Goal: Task Accomplishment & Management: Manage account settings

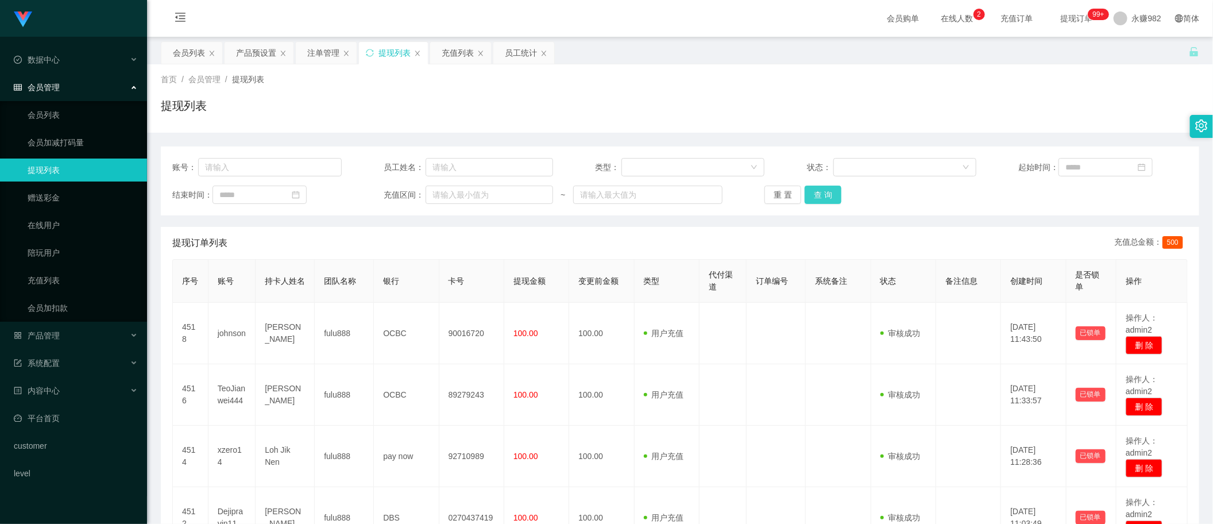
scroll to position [144, 0]
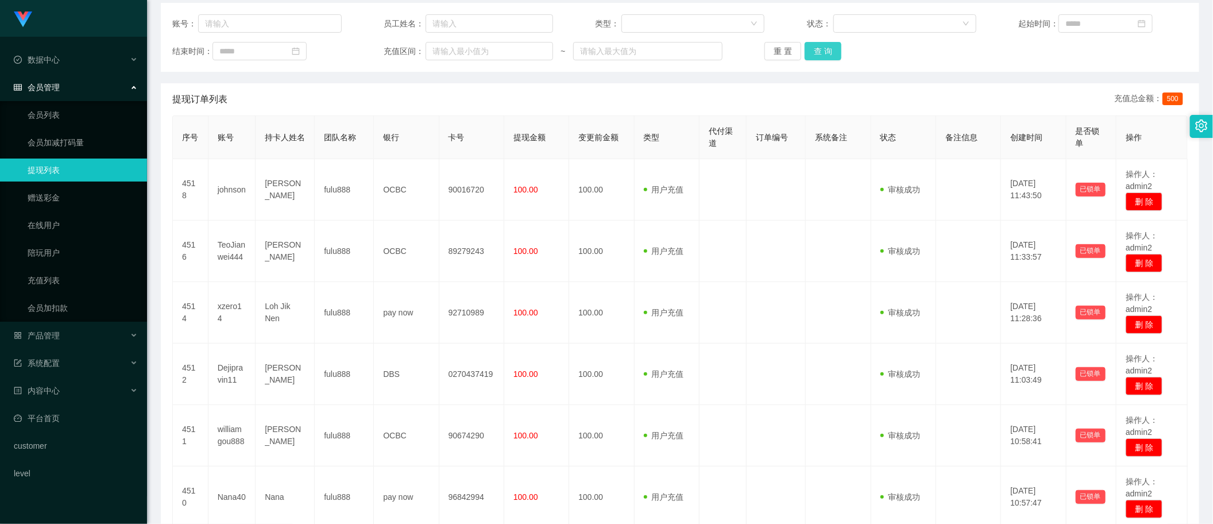
click at [829, 52] on button "查 询" at bounding box center [823, 51] width 37 height 18
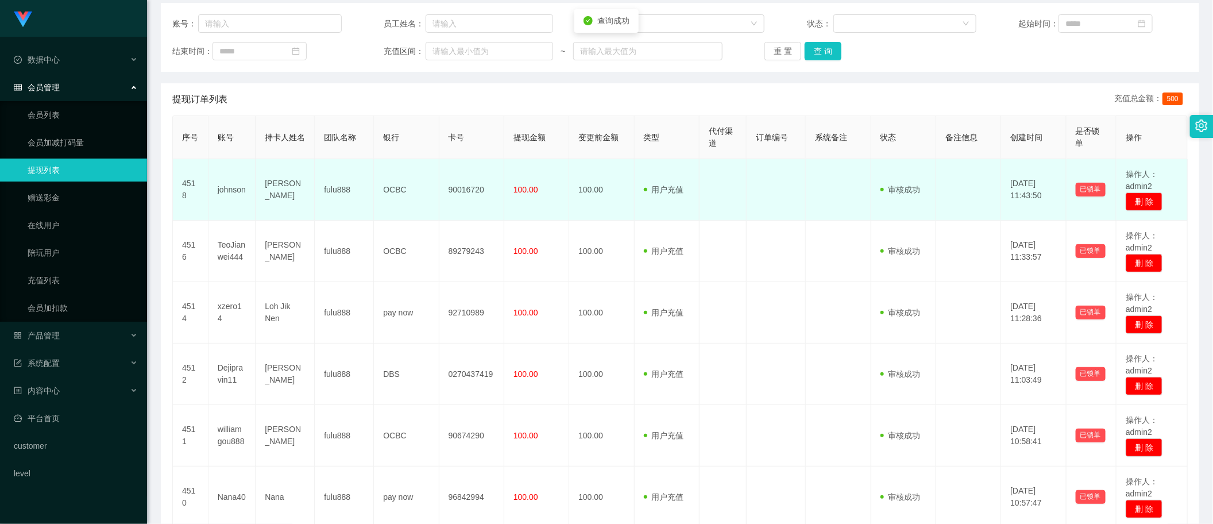
scroll to position [0, 0]
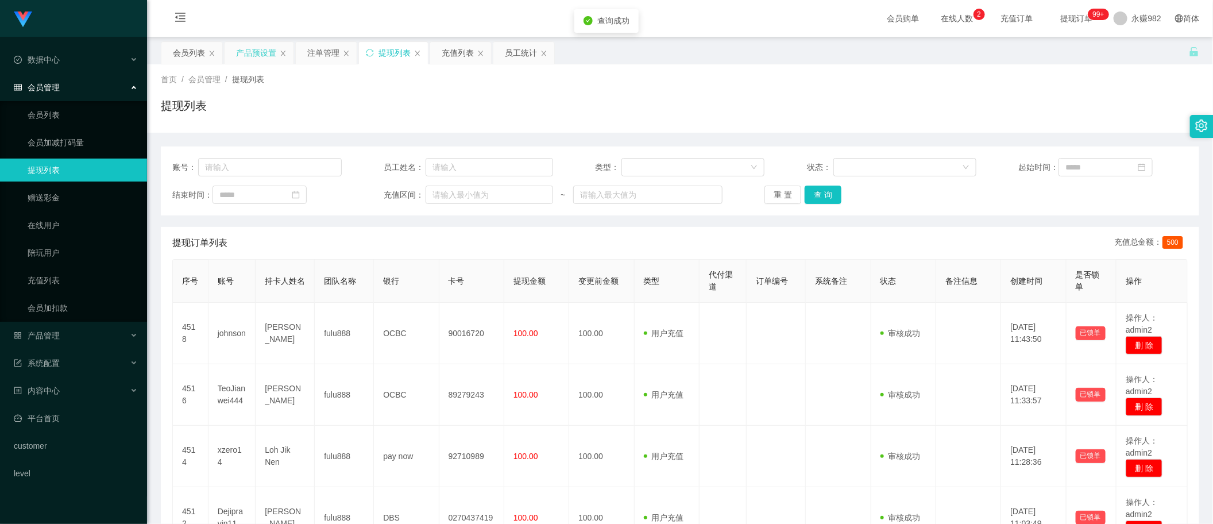
click at [250, 46] on div "产品预设置" at bounding box center [256, 53] width 40 height 22
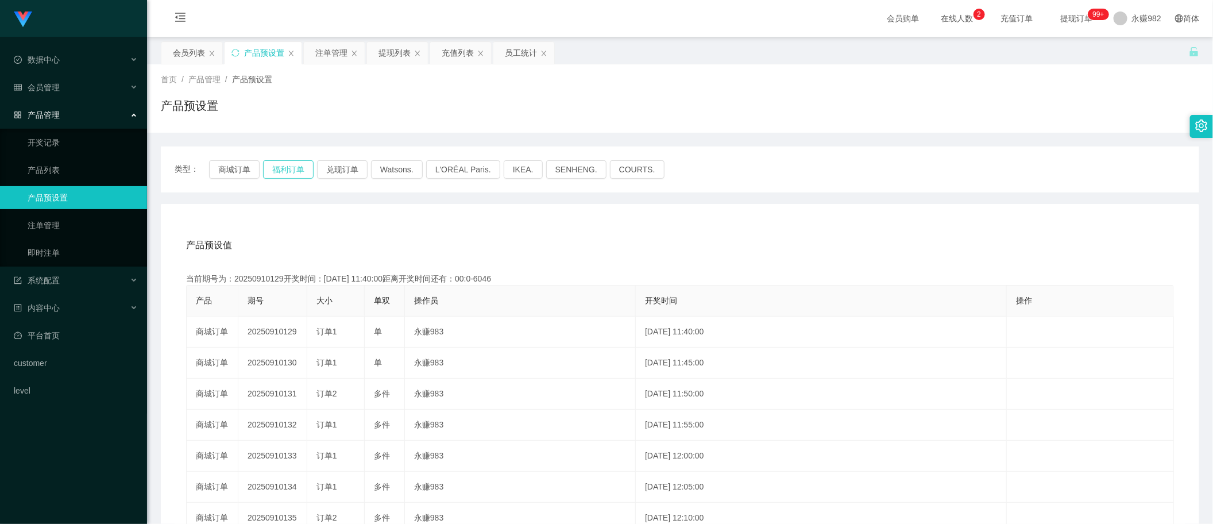
click at [303, 168] on button "福利订单" at bounding box center [288, 169] width 51 height 18
click at [300, 170] on button "福利订单" at bounding box center [288, 169] width 51 height 18
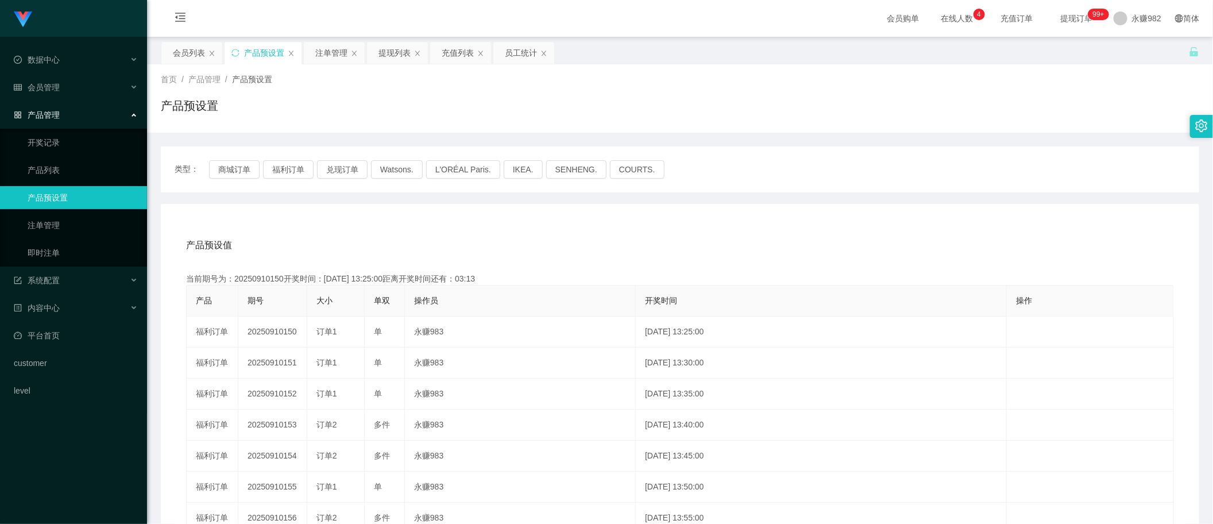
click at [807, 201] on div "类型： 商城订单 福利订单 兑现订单 Watsons. L'ORÉAL Paris. IKEA. [GEOGRAPHIC_DATA]. COURTS. 产品预…" at bounding box center [680, 411] width 1039 height 531
click at [340, 53] on div "注单管理" at bounding box center [331, 53] width 32 height 22
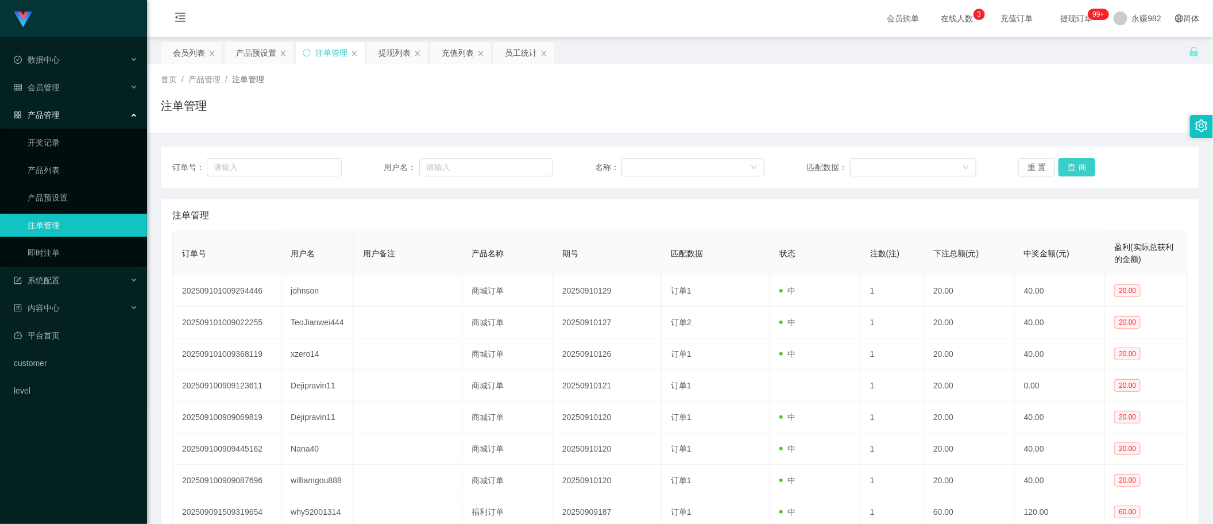
click at [1081, 171] on button "查 询" at bounding box center [1077, 167] width 37 height 18
click at [1065, 169] on button "查 询" at bounding box center [1077, 167] width 37 height 18
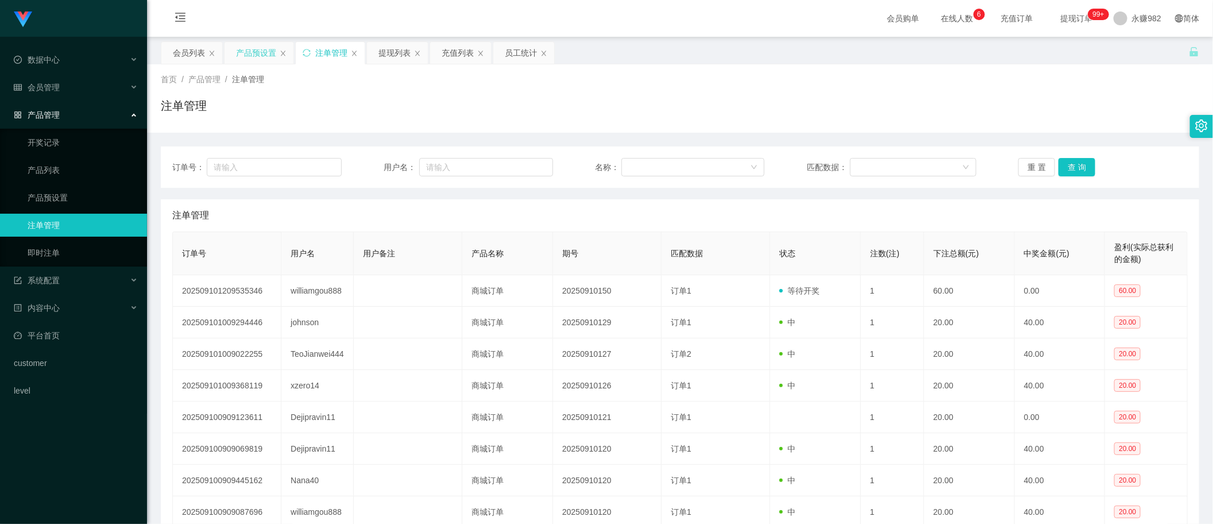
click at [260, 55] on div "产品预设置" at bounding box center [256, 53] width 40 height 22
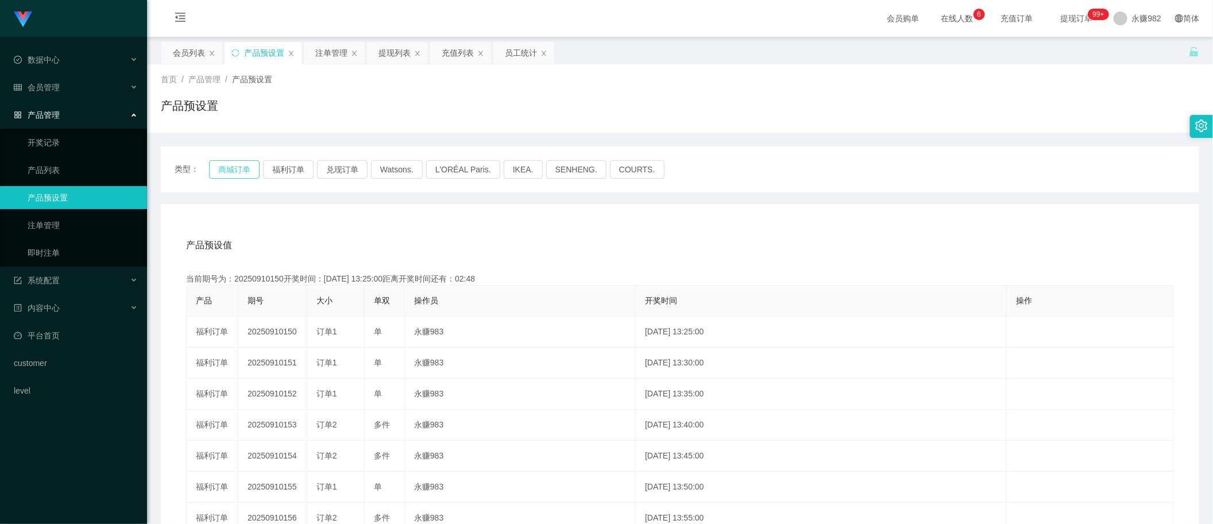
click at [248, 171] on button "商城订单" at bounding box center [234, 169] width 51 height 18
click at [280, 168] on button "福利订单" at bounding box center [288, 169] width 51 height 18
click at [337, 59] on div "注单管理" at bounding box center [331, 53] width 32 height 22
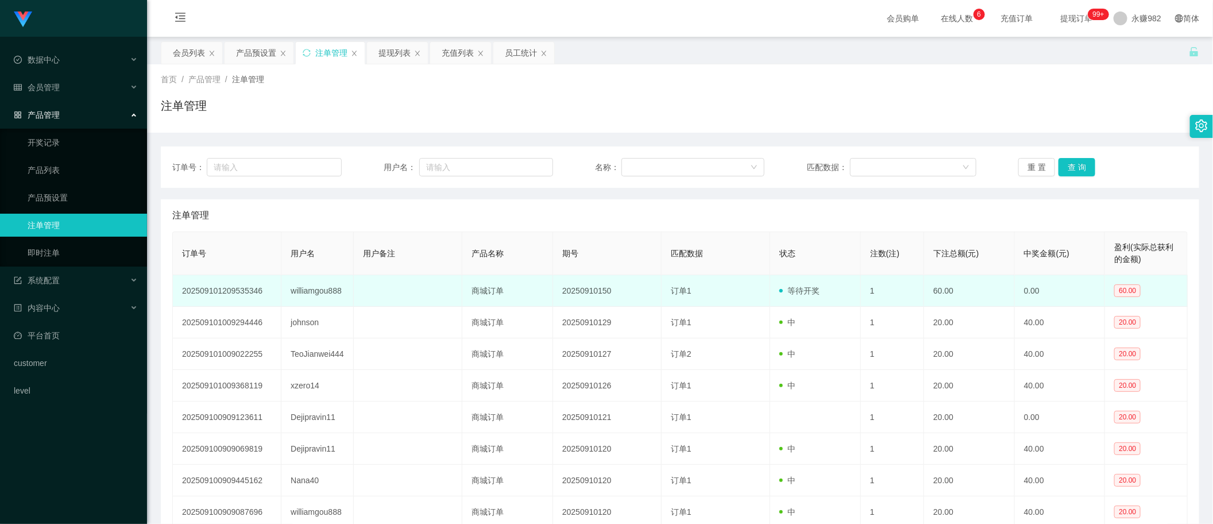
click at [303, 289] on td "williamgou888" at bounding box center [318, 291] width 72 height 32
copy td "williamgou888"
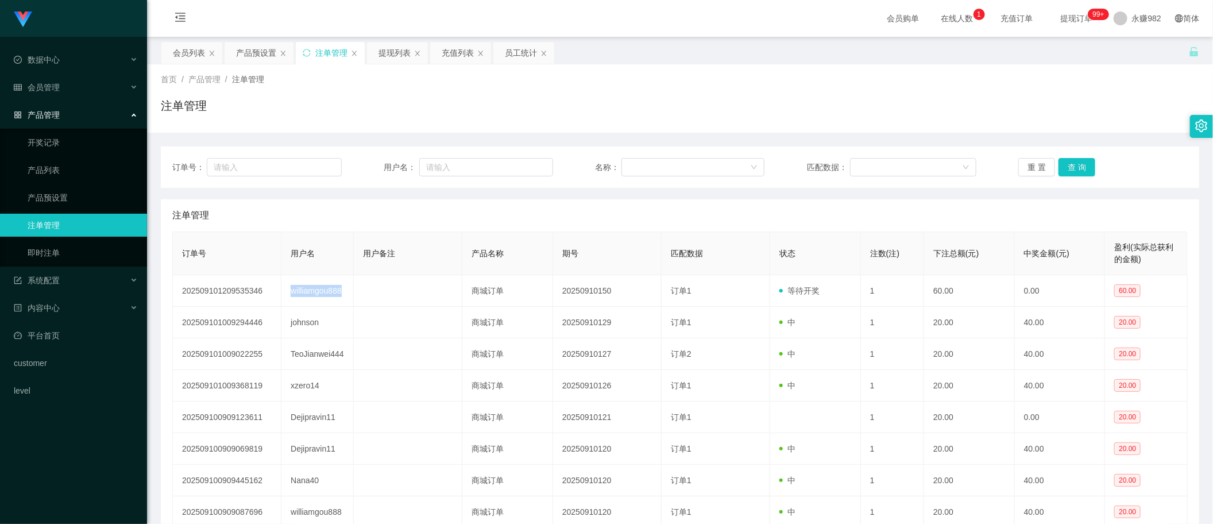
drag, startPoint x: 605, startPoint y: 102, endPoint x: 642, endPoint y: 87, distance: 39.7
click at [605, 102] on div "注单管理" at bounding box center [680, 110] width 1039 height 26
click at [1066, 167] on button "查 询" at bounding box center [1077, 167] width 37 height 18
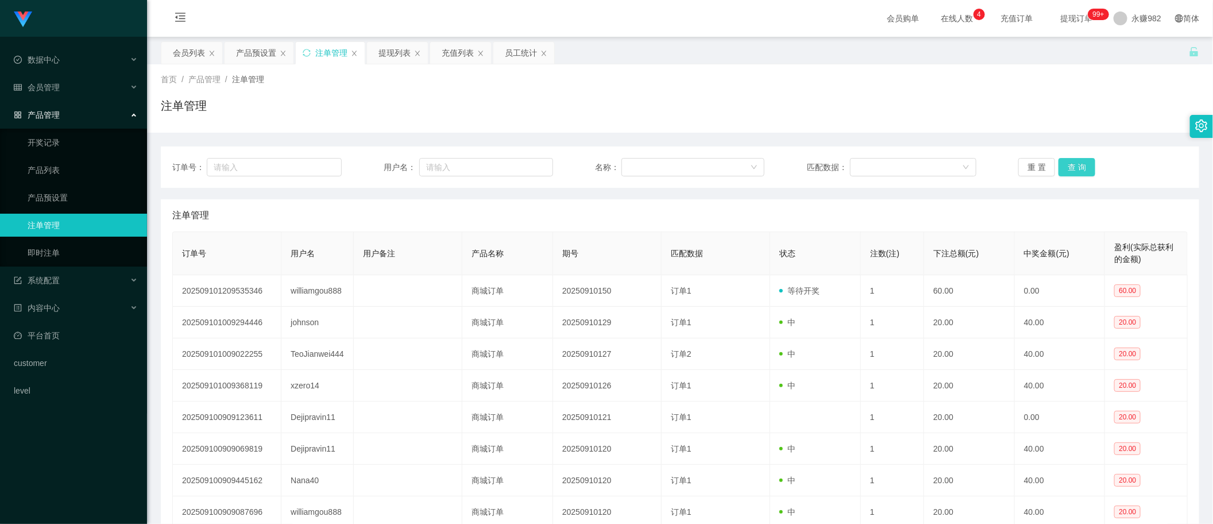
click at [1079, 168] on button "查 询" at bounding box center [1077, 167] width 37 height 18
click at [1079, 168] on div "重 置 查 询" at bounding box center [1103, 167] width 169 height 18
click at [1079, 168] on button "查 询" at bounding box center [1077, 167] width 37 height 18
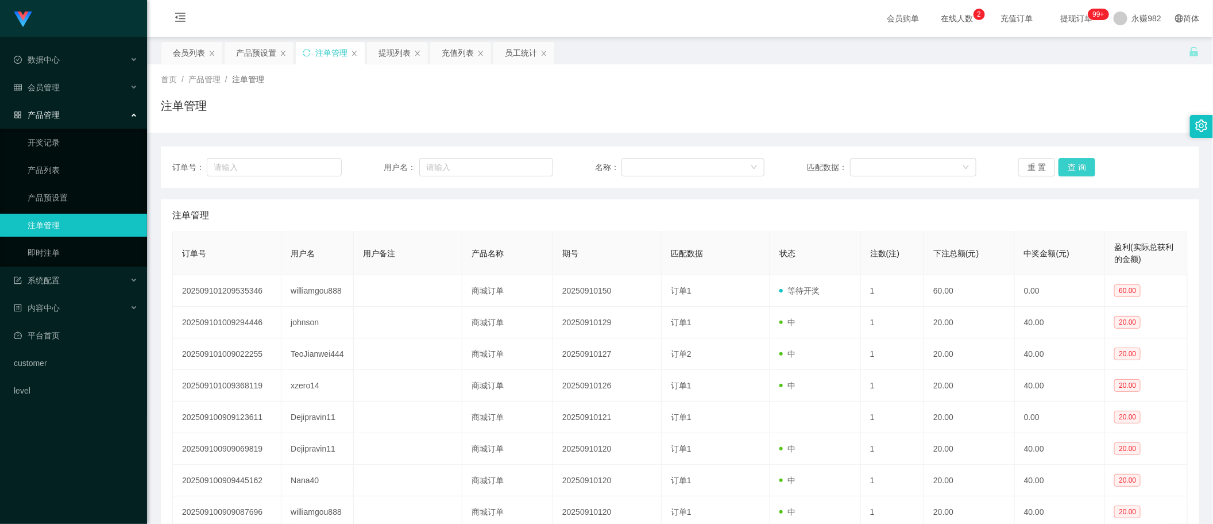
click at [1079, 168] on button "查 询" at bounding box center [1077, 167] width 37 height 18
click at [196, 53] on div "会员列表" at bounding box center [189, 53] width 32 height 22
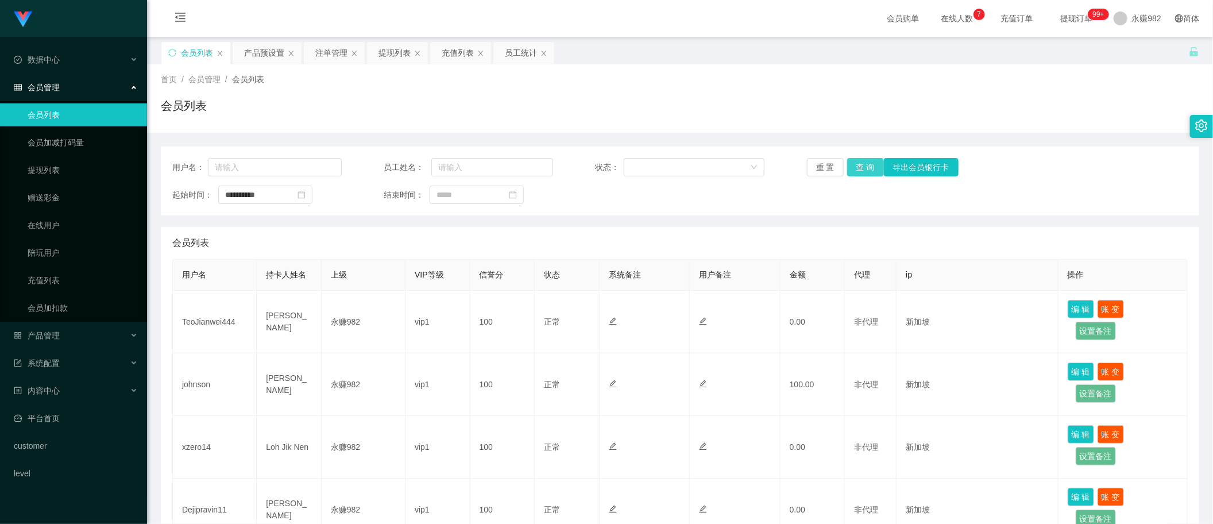
click at [858, 168] on button "查 询" at bounding box center [865, 167] width 37 height 18
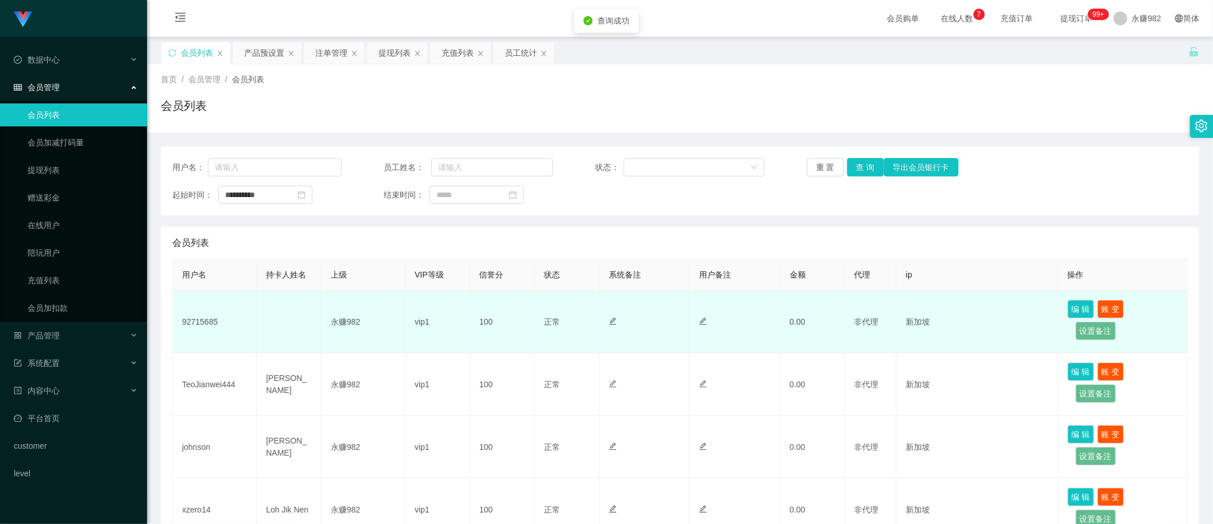
click at [197, 321] on td "92715685" at bounding box center [215, 322] width 84 height 63
copy td "92715685"
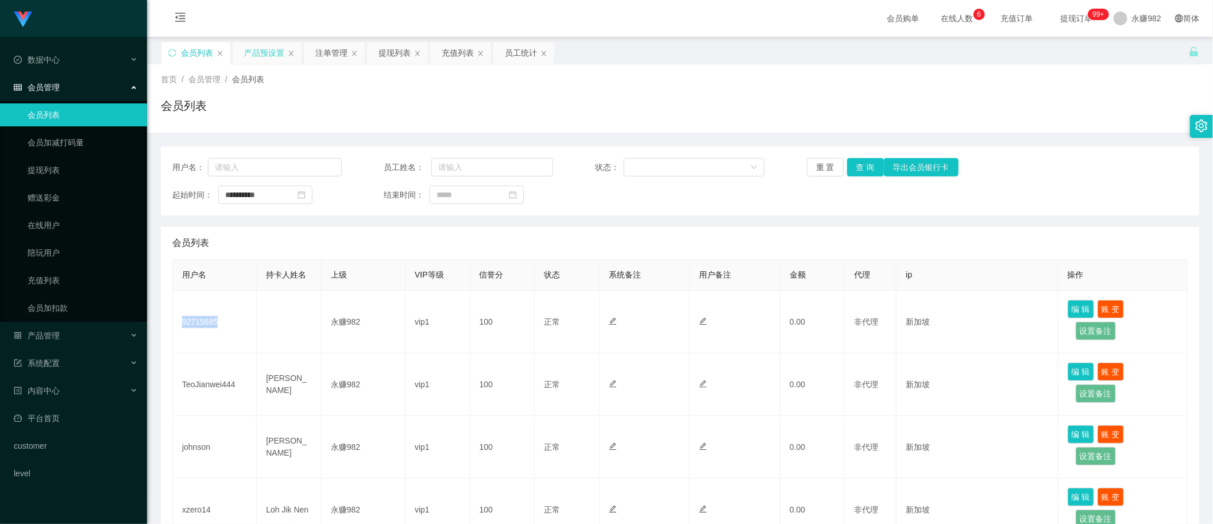
click at [257, 56] on div "产品预设置" at bounding box center [264, 53] width 40 height 22
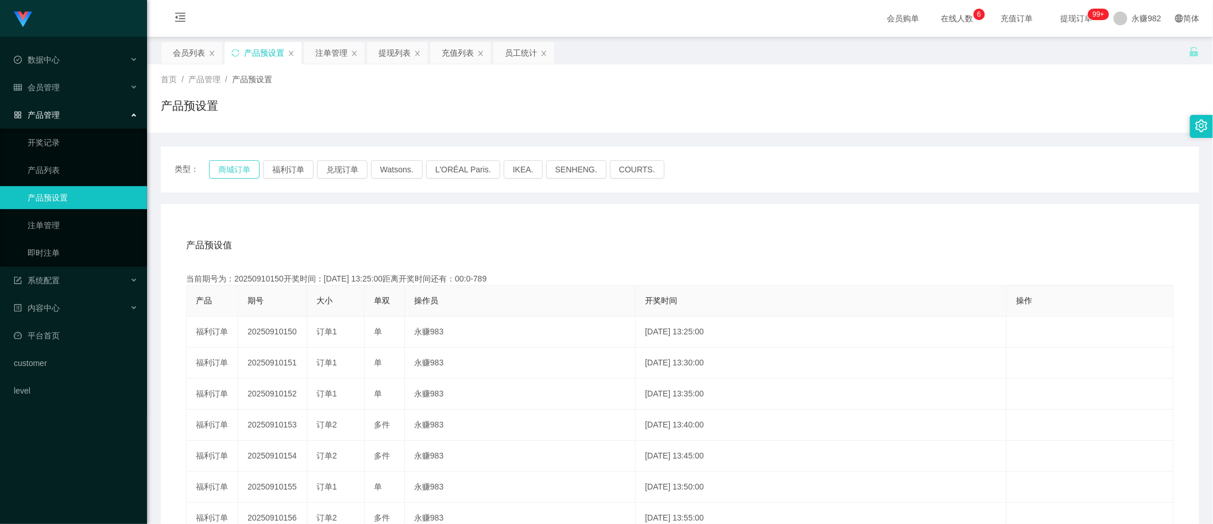
click at [232, 174] on button "商城订单" at bounding box center [234, 169] width 51 height 18
click at [549, 230] on div "产品预设值 添加期号" at bounding box center [680, 245] width 988 height 32
click at [233, 174] on button "商城订单" at bounding box center [234, 169] width 51 height 18
click at [188, 55] on div "会员列表" at bounding box center [189, 53] width 32 height 22
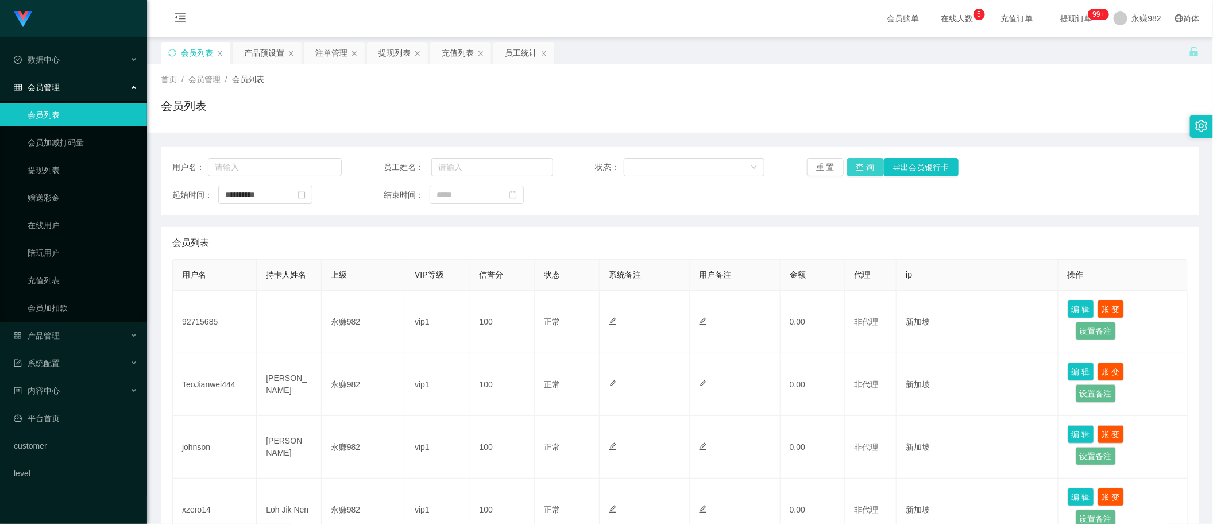
click at [861, 168] on button "查 询" at bounding box center [865, 167] width 37 height 18
drag, startPoint x: 331, startPoint y: 56, endPoint x: 338, endPoint y: 57, distance: 7.1
click at [330, 56] on div "注单管理" at bounding box center [331, 53] width 32 height 22
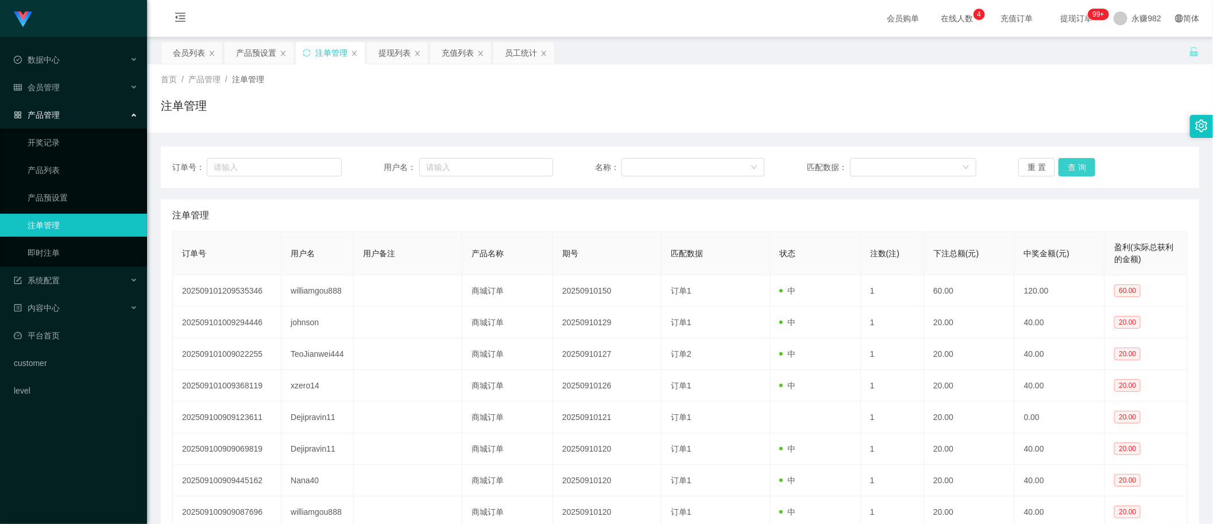
click at [1077, 161] on button "查 询" at bounding box center [1077, 167] width 37 height 18
click at [1069, 167] on button "查 询" at bounding box center [1077, 167] width 37 height 18
click at [786, 209] on div "注单管理" at bounding box center [680, 215] width 1016 height 32
click at [1078, 168] on button "查 询" at bounding box center [1077, 167] width 37 height 18
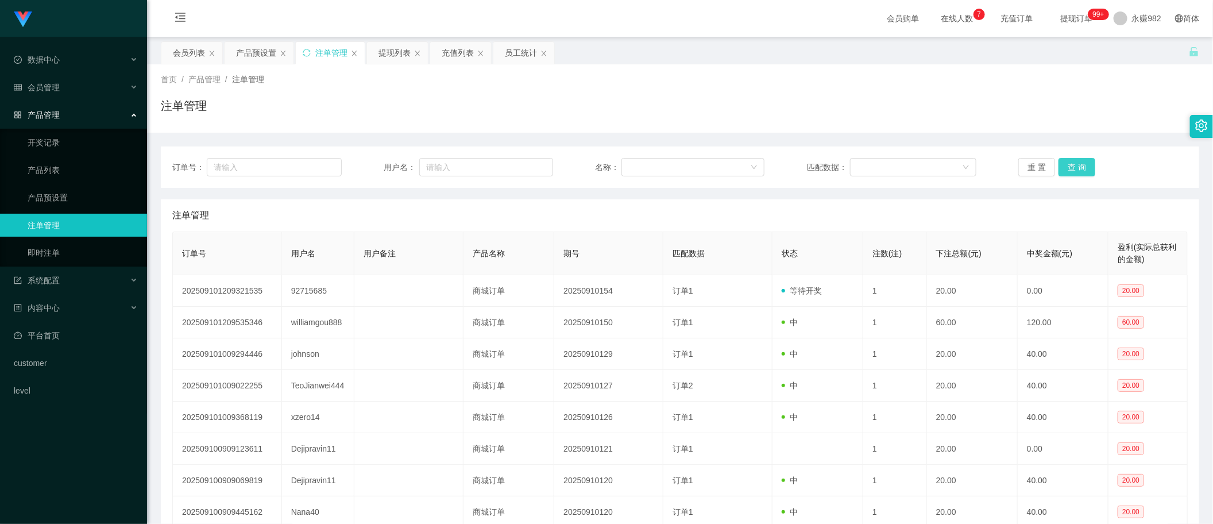
click at [1078, 168] on button "查 询" at bounding box center [1077, 167] width 37 height 18
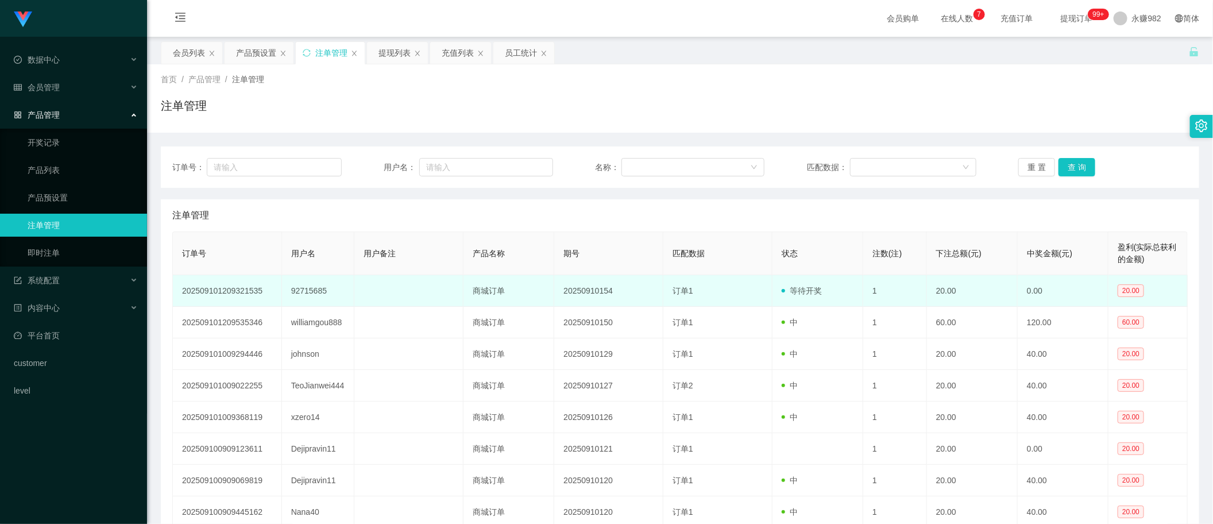
click at [310, 291] on td "92715685" at bounding box center [318, 291] width 73 height 32
copy td "92715685"
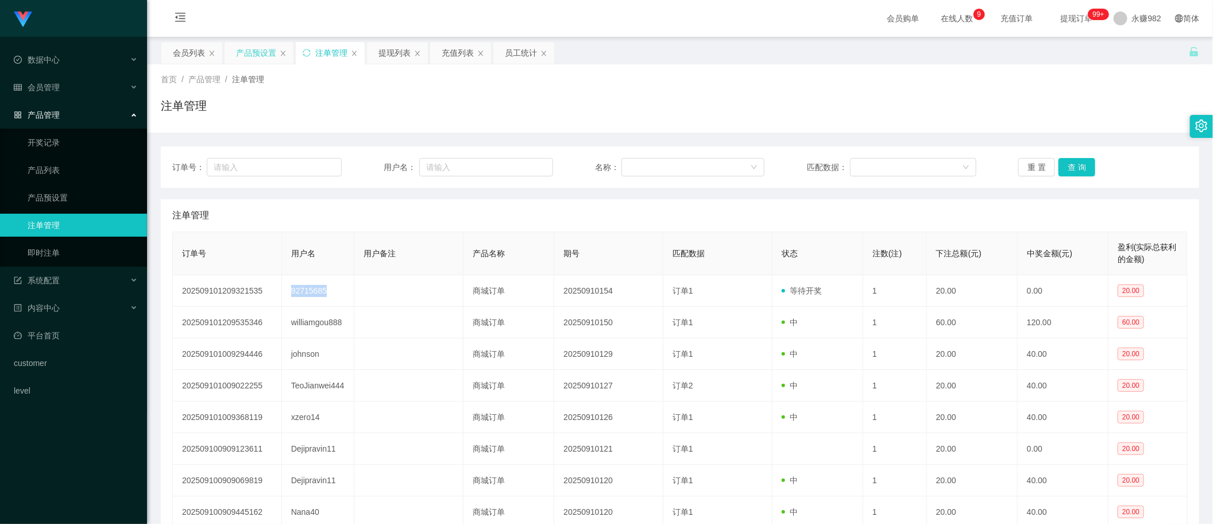
click at [243, 55] on div "产品预设置" at bounding box center [256, 53] width 40 height 22
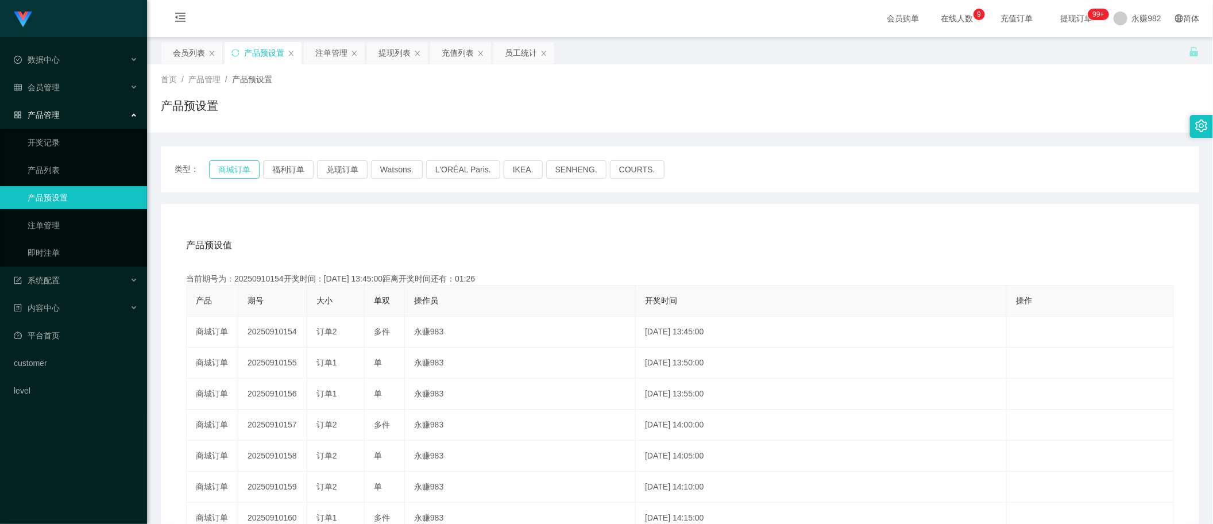
click at [234, 174] on button "商城订单" at bounding box center [234, 169] width 51 height 18
click at [613, 82] on div "首页 / 产品管理 / 产品预设置 /" at bounding box center [680, 80] width 1039 height 12
click at [329, 56] on div "注单管理" at bounding box center [331, 53] width 32 height 22
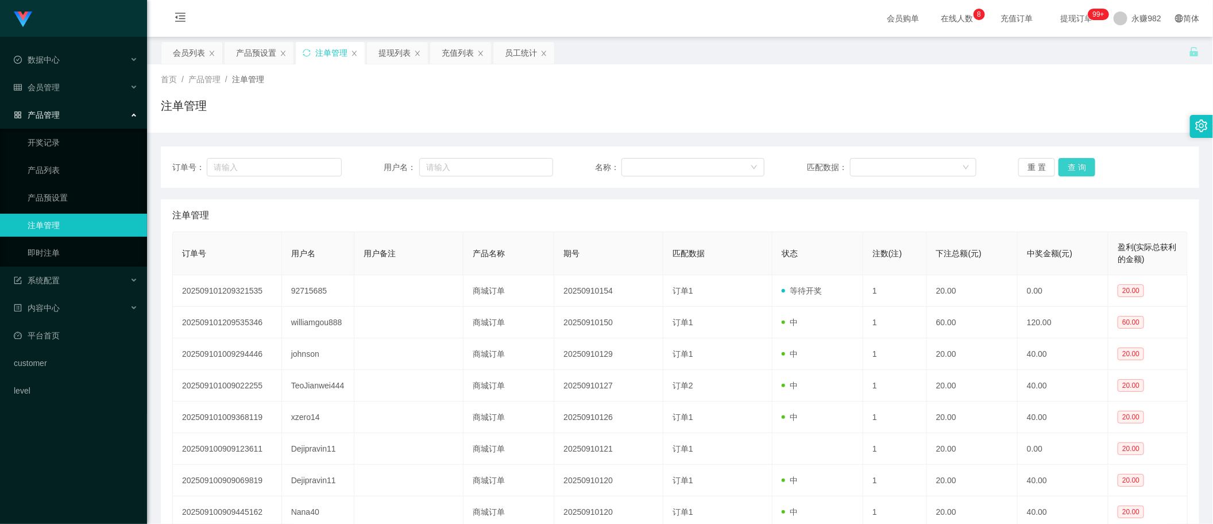
click at [1067, 173] on button "查 询" at bounding box center [1077, 167] width 37 height 18
click at [1077, 168] on button "查 询" at bounding box center [1077, 167] width 37 height 18
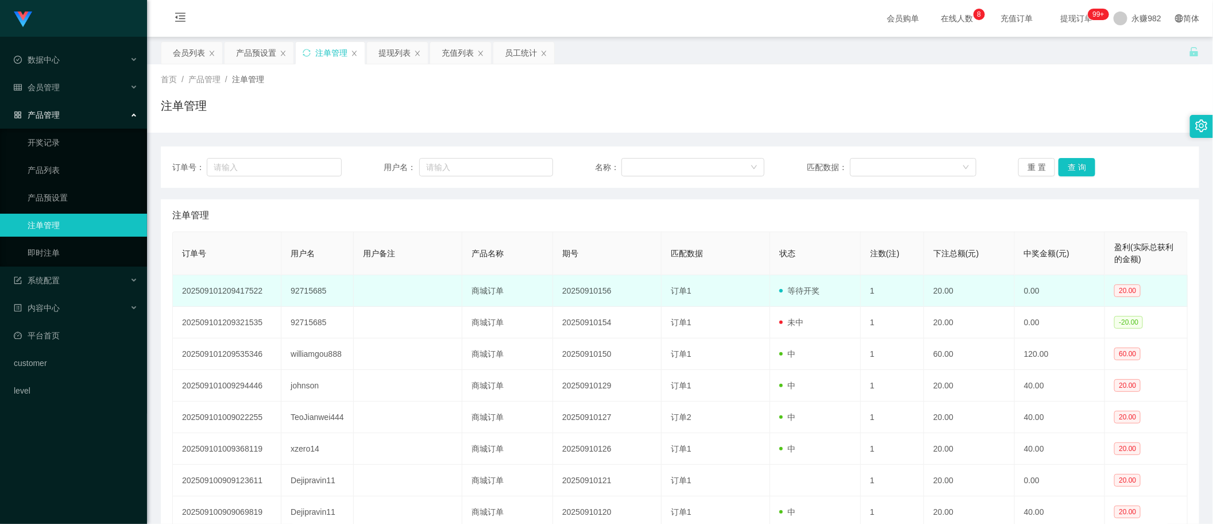
click at [300, 295] on td "92715685" at bounding box center [318, 291] width 72 height 32
copy td "92715685"
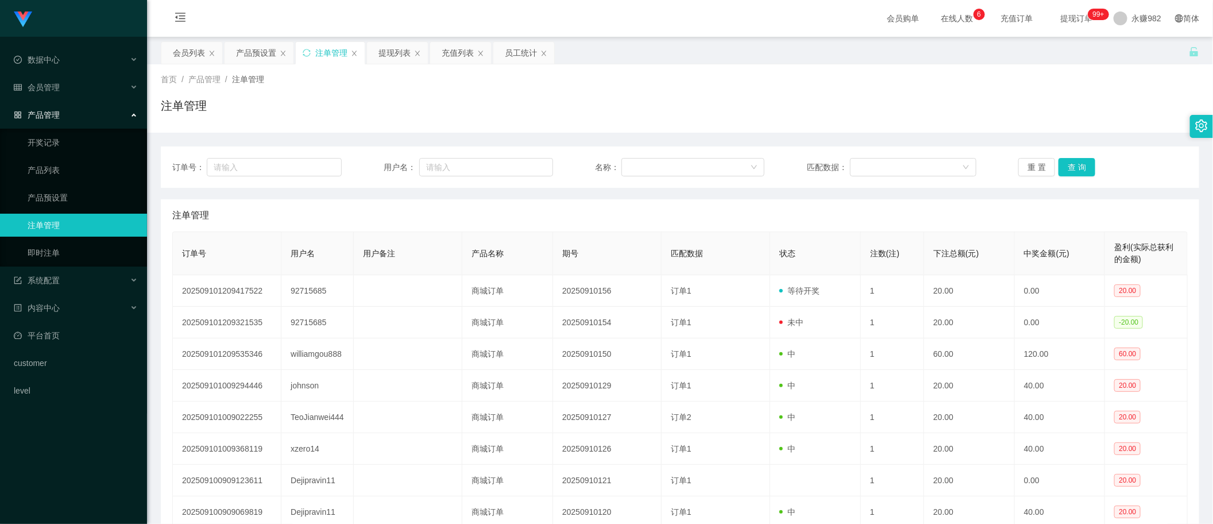
click at [696, 228] on div "注单管理" at bounding box center [680, 215] width 1016 height 32
click at [1069, 164] on button "查 询" at bounding box center [1077, 167] width 37 height 18
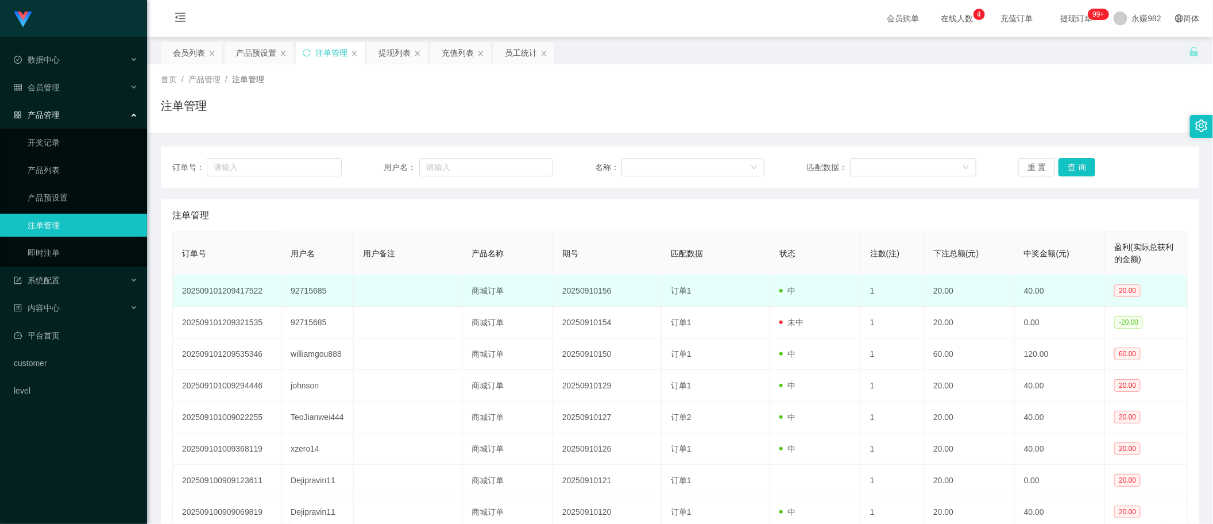
click at [612, 303] on td "20250910156" at bounding box center [607, 291] width 109 height 32
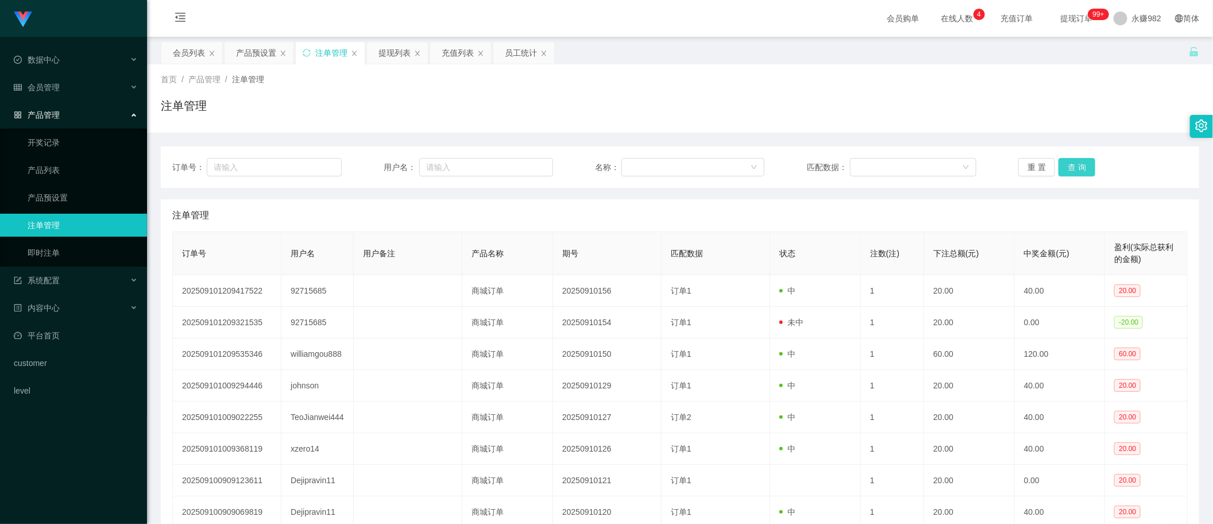
click at [1063, 171] on button "查 询" at bounding box center [1077, 167] width 37 height 18
click at [657, 82] on div "首页 / 产品管理 / 注单管理 /" at bounding box center [680, 80] width 1039 height 12
click at [199, 55] on div "会员列表" at bounding box center [189, 53] width 32 height 22
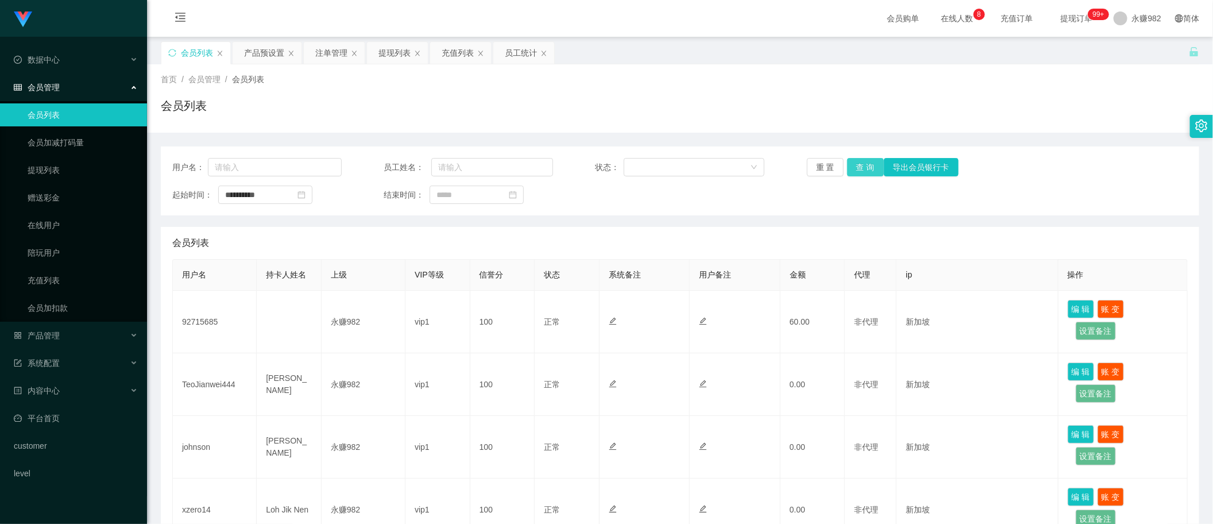
click at [862, 171] on button "查 询" at bounding box center [865, 167] width 37 height 18
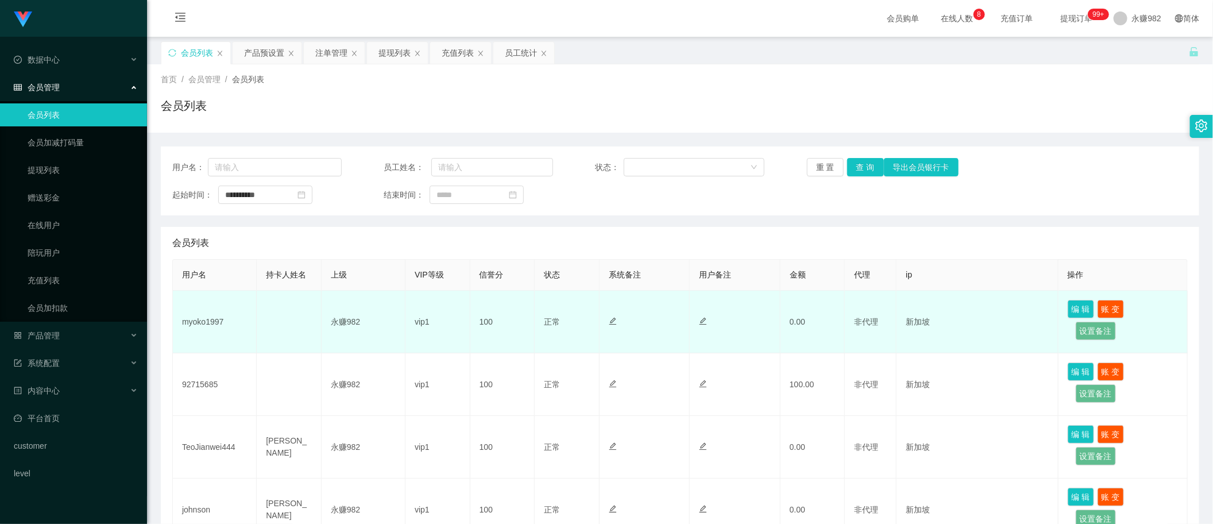
click at [217, 318] on td "myoko1997" at bounding box center [215, 322] width 84 height 63
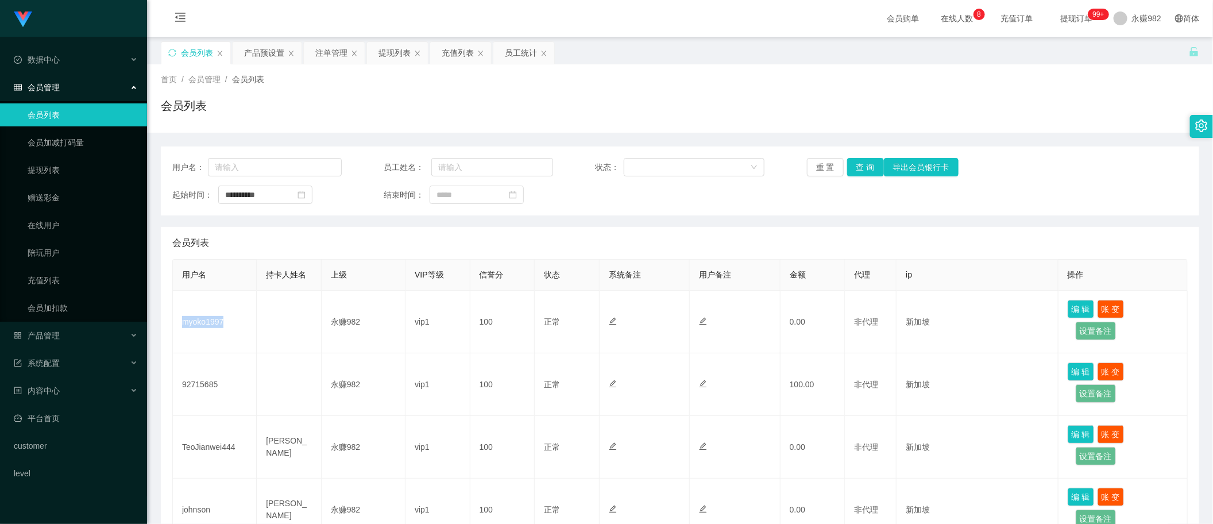
copy td "myoko1997"
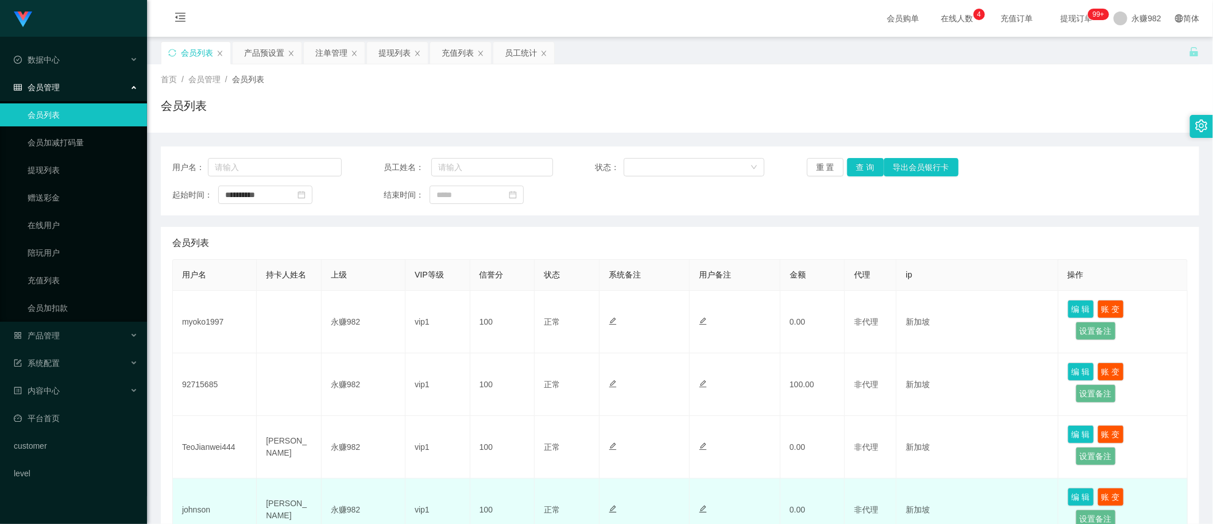
click at [719, 523] on td at bounding box center [735, 510] width 91 height 63
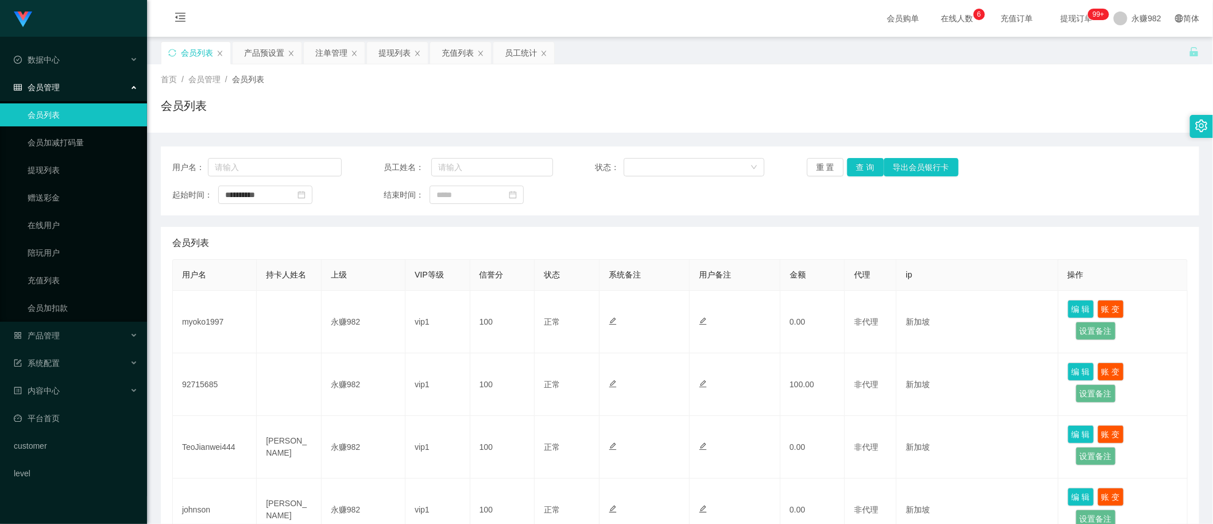
click at [622, 87] on div "首页 / 会员管理 / 会员列表 / 会员列表" at bounding box center [680, 99] width 1039 height 50
click at [862, 164] on button "查 询" at bounding box center [865, 167] width 37 height 18
click at [394, 55] on div "提现列表" at bounding box center [395, 53] width 32 height 22
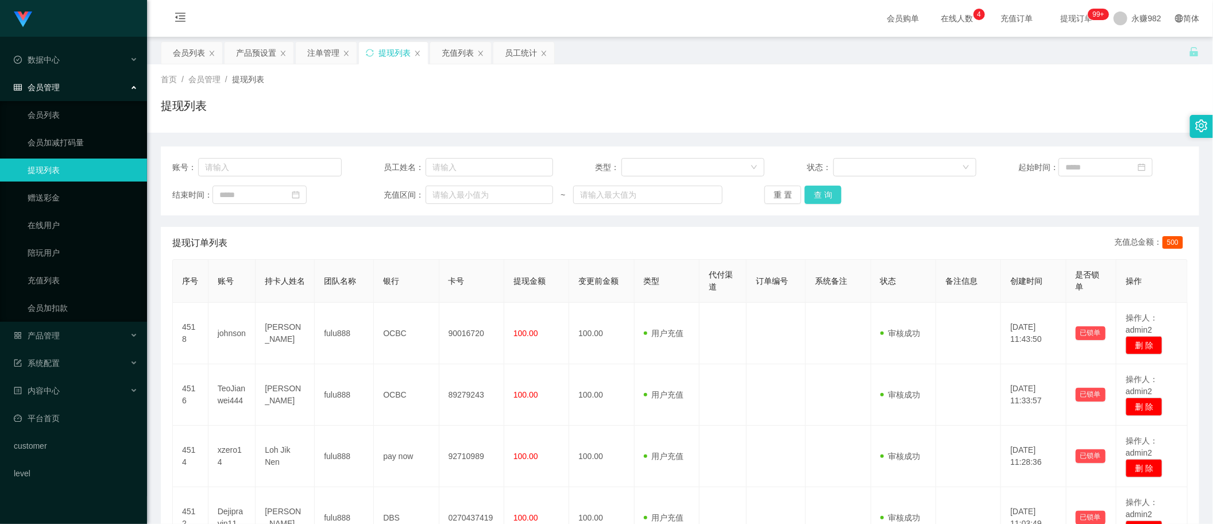
click at [828, 190] on button "查 询" at bounding box center [823, 195] width 37 height 18
click at [827, 191] on button "查 询" at bounding box center [823, 195] width 37 height 18
click at [825, 190] on button "查 询" at bounding box center [823, 195] width 37 height 18
click at [260, 61] on div "产品预设置" at bounding box center [256, 53] width 40 height 22
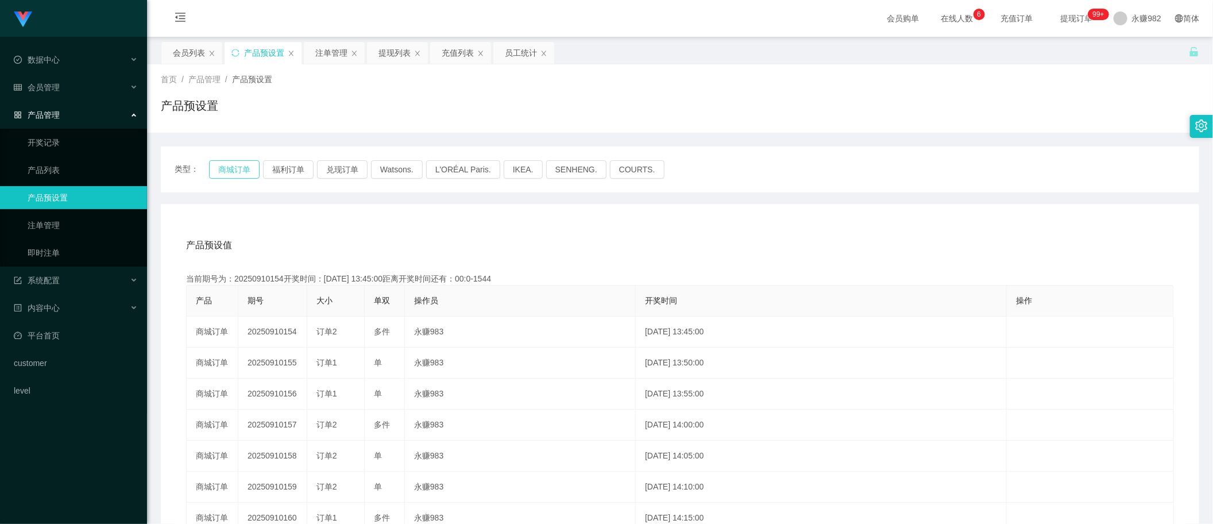
click at [237, 167] on button "商城订单" at bounding box center [234, 169] width 51 height 18
click at [699, 260] on div "产品预设值 添加期号" at bounding box center [680, 245] width 988 height 32
click at [402, 53] on div "提现列表" at bounding box center [395, 53] width 32 height 22
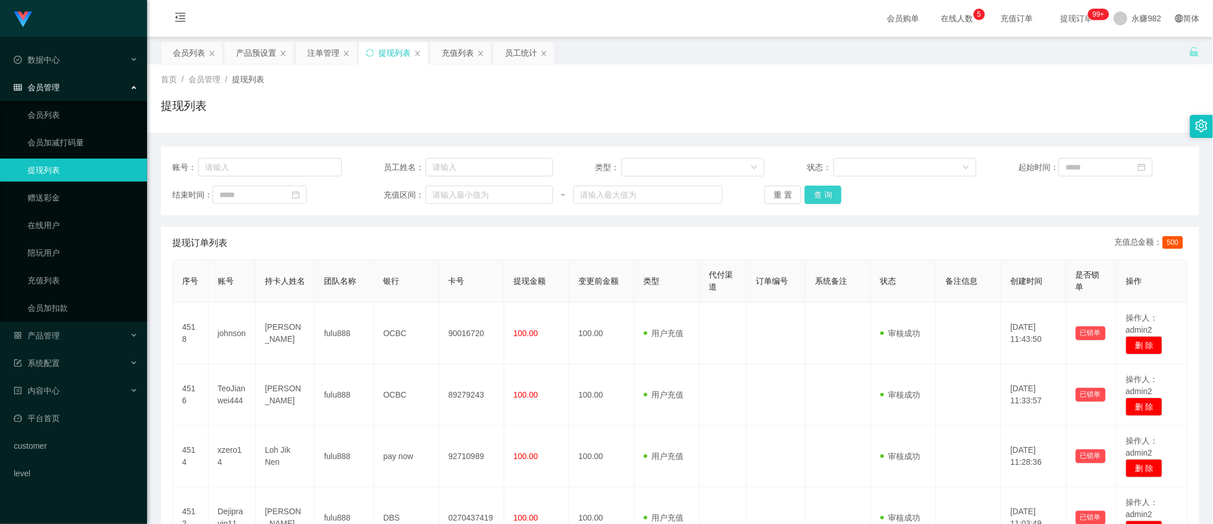
click at [811, 196] on button "查 询" at bounding box center [823, 195] width 37 height 18
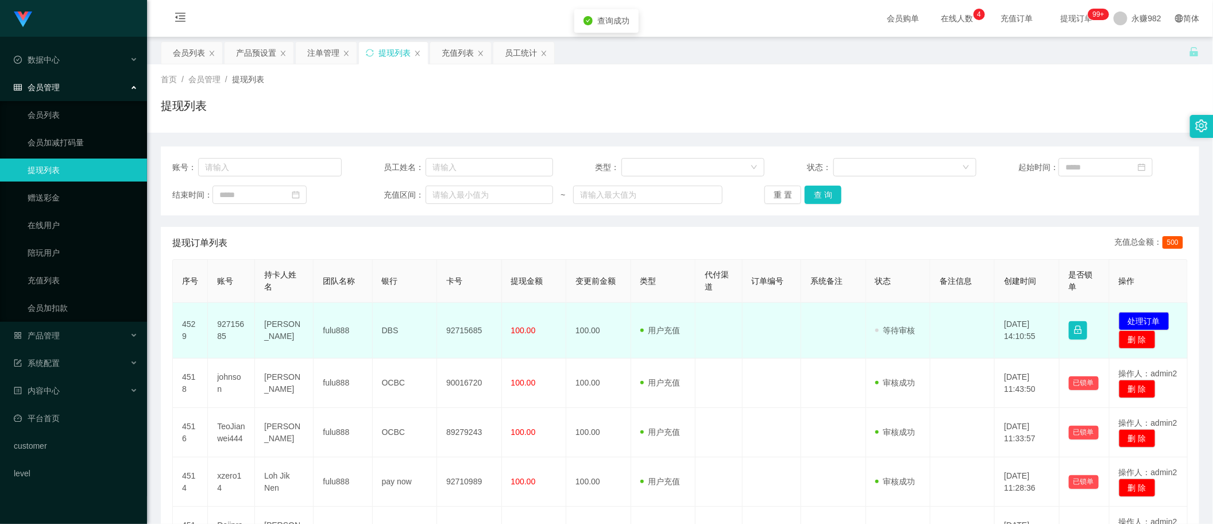
click at [468, 334] on td "92715685" at bounding box center [469, 331] width 64 height 56
copy td "92715685"
click at [229, 328] on td "92715685" at bounding box center [231, 331] width 47 height 56
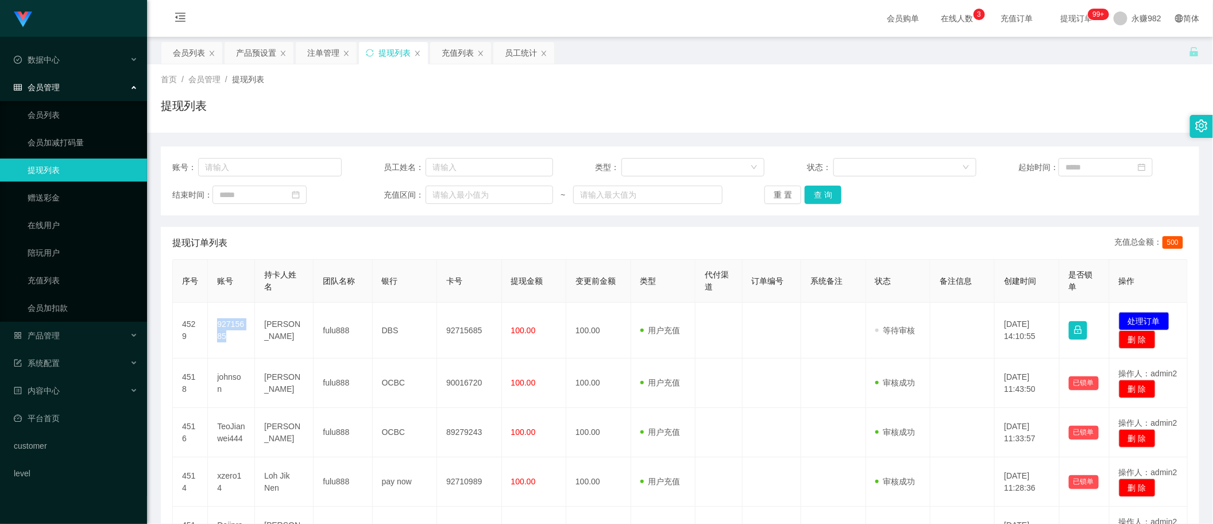
copy td "92715685"
click at [666, 98] on div "提现列表" at bounding box center [680, 110] width 1039 height 26
click at [827, 190] on button "查 询" at bounding box center [823, 195] width 37 height 18
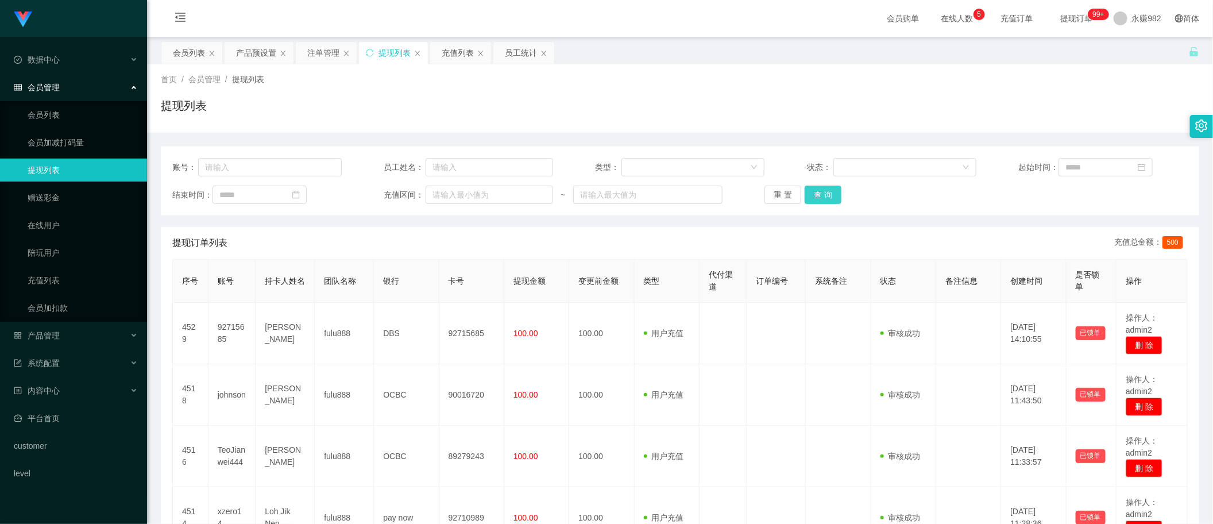
click at [812, 192] on button "查 询" at bounding box center [823, 195] width 37 height 18
click at [812, 194] on button "查 询" at bounding box center [823, 195] width 37 height 18
click at [824, 188] on button "查 询" at bounding box center [823, 195] width 37 height 18
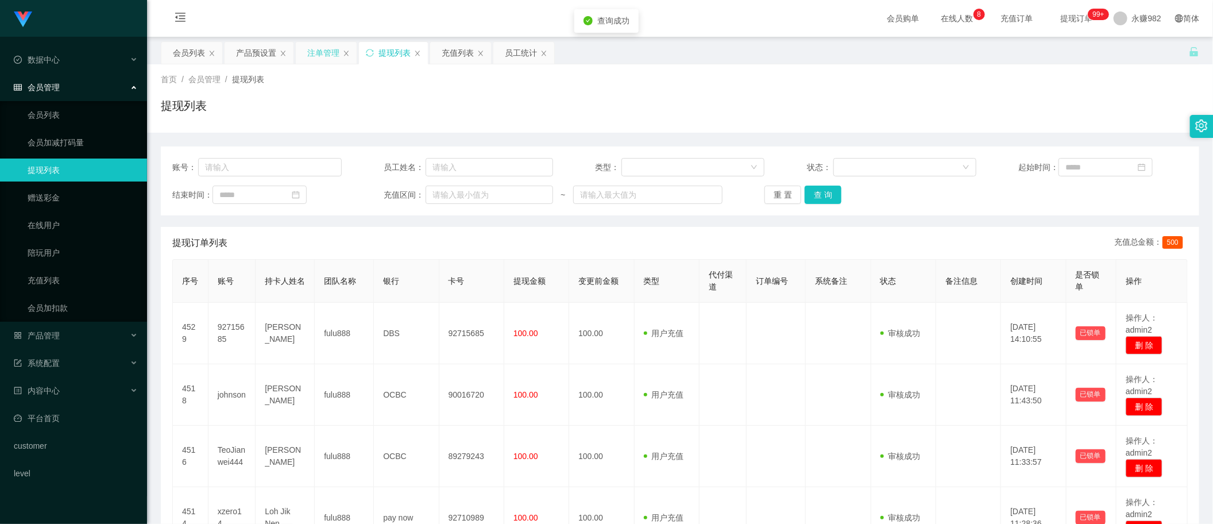
click at [307, 44] on div "注单管理" at bounding box center [323, 53] width 32 height 22
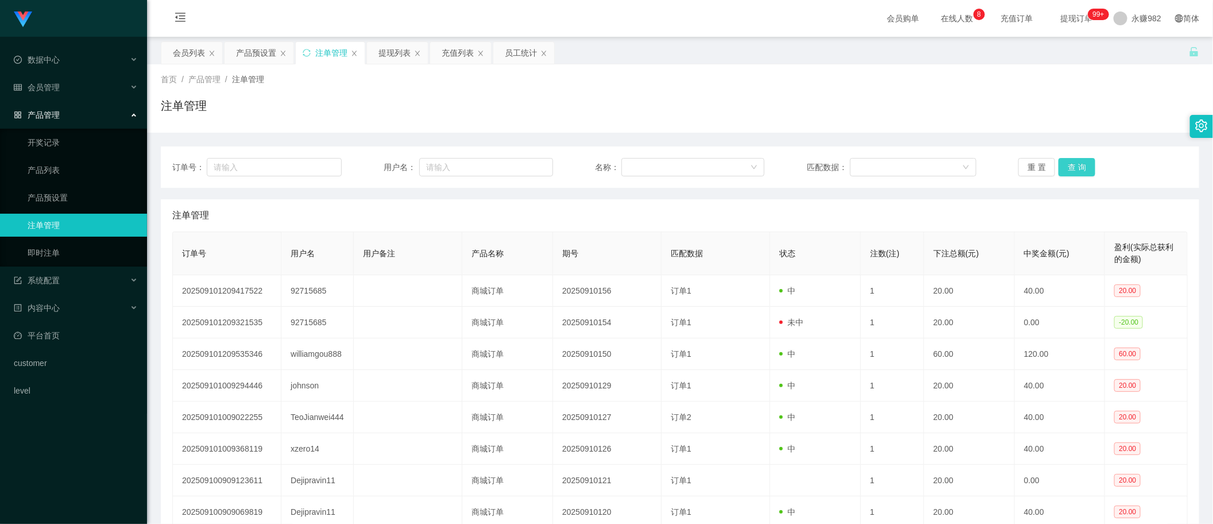
click at [1084, 167] on button "查 询" at bounding box center [1077, 167] width 37 height 18
click at [1077, 161] on button "查 询" at bounding box center [1077, 167] width 37 height 18
click at [643, 108] on div "注单管理" at bounding box center [680, 110] width 1039 height 26
click at [1080, 161] on button "查 询" at bounding box center [1077, 167] width 37 height 18
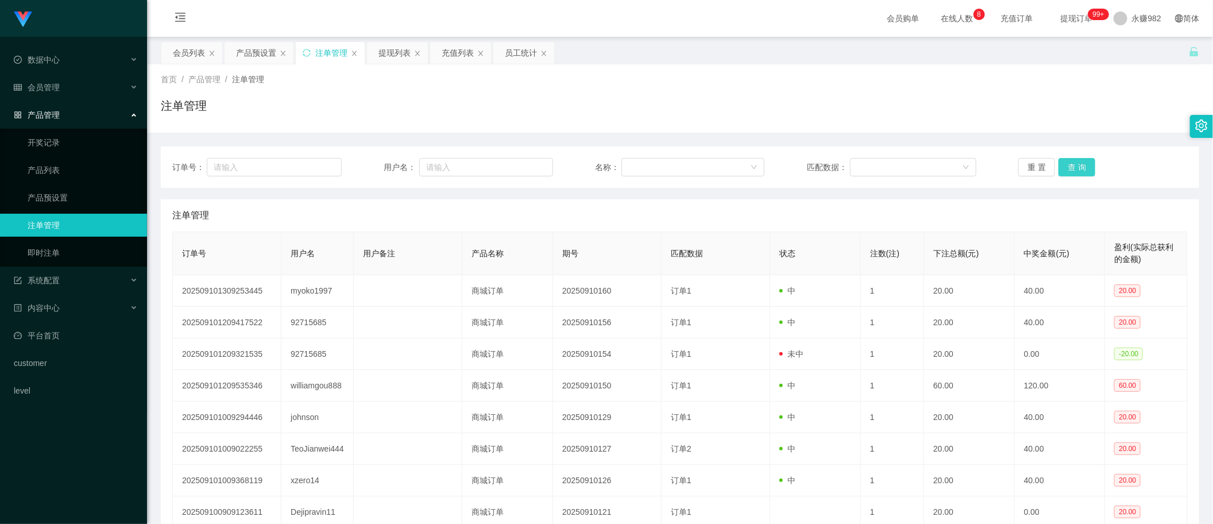
click at [1075, 167] on button "查 询" at bounding box center [1077, 167] width 37 height 18
click at [1070, 167] on button "查 询" at bounding box center [1077, 167] width 37 height 18
click at [1072, 159] on button "查 询" at bounding box center [1077, 167] width 37 height 18
click at [814, 99] on div "注单管理" at bounding box center [680, 110] width 1039 height 26
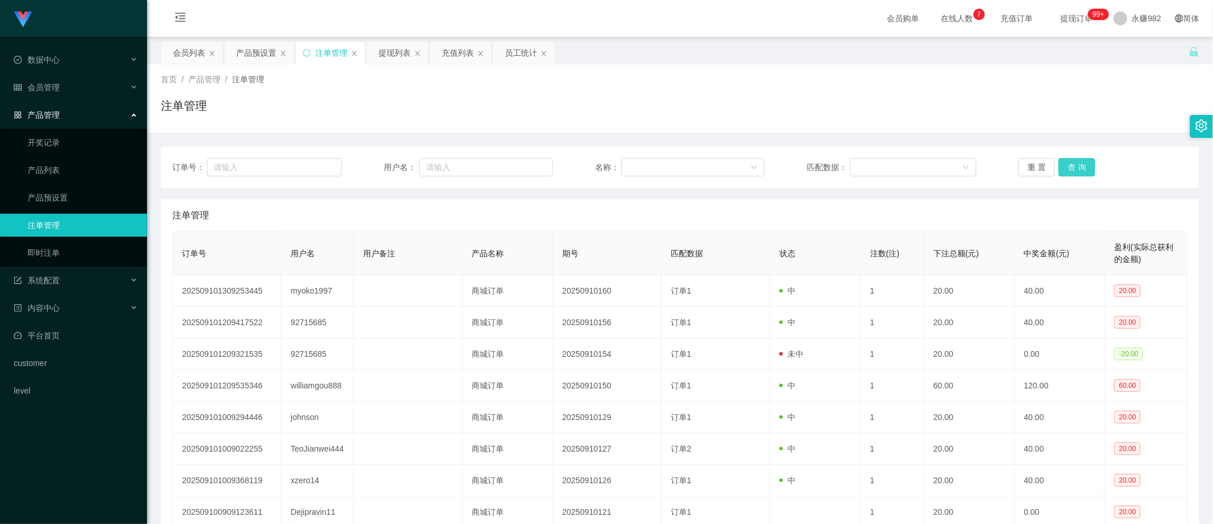
click at [1066, 167] on button "查 询" at bounding box center [1077, 167] width 37 height 18
click at [1066, 168] on button "查 询" at bounding box center [1077, 167] width 37 height 18
click at [1081, 165] on button "查 询" at bounding box center [1077, 167] width 37 height 18
click at [400, 55] on div "提现列表" at bounding box center [395, 53] width 32 height 22
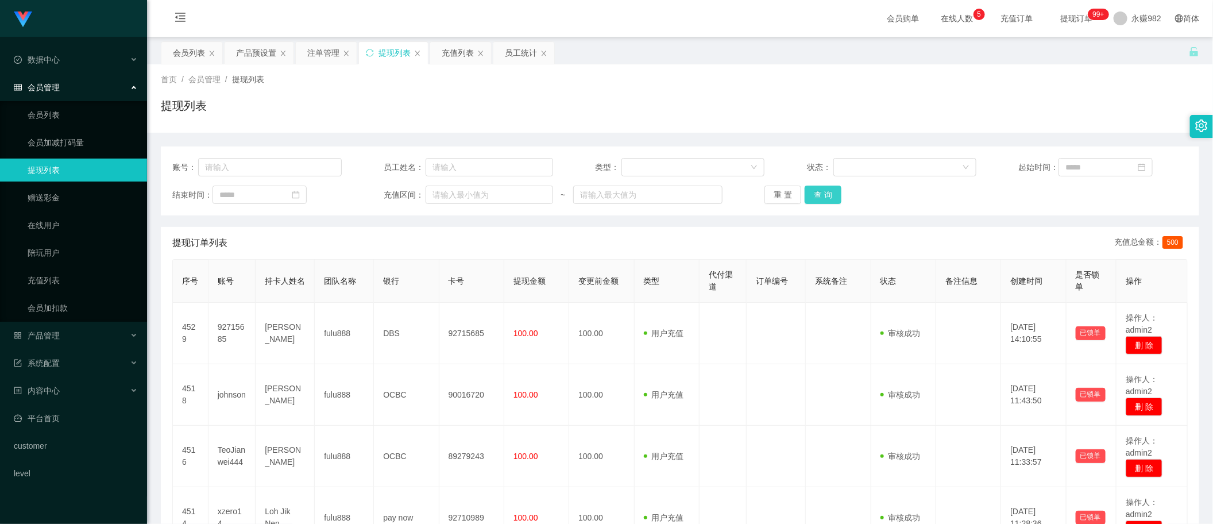
click at [822, 191] on button "查 询" at bounding box center [823, 195] width 37 height 18
click at [702, 83] on div "首页 / 会员管理 / 提现列表 /" at bounding box center [680, 80] width 1039 height 12
click at [832, 194] on button "查 询" at bounding box center [823, 195] width 37 height 18
click at [708, 85] on div "首页 / 会员管理 / 提现列表 /" at bounding box center [680, 80] width 1039 height 12
click at [834, 191] on button "查 询" at bounding box center [823, 195] width 37 height 18
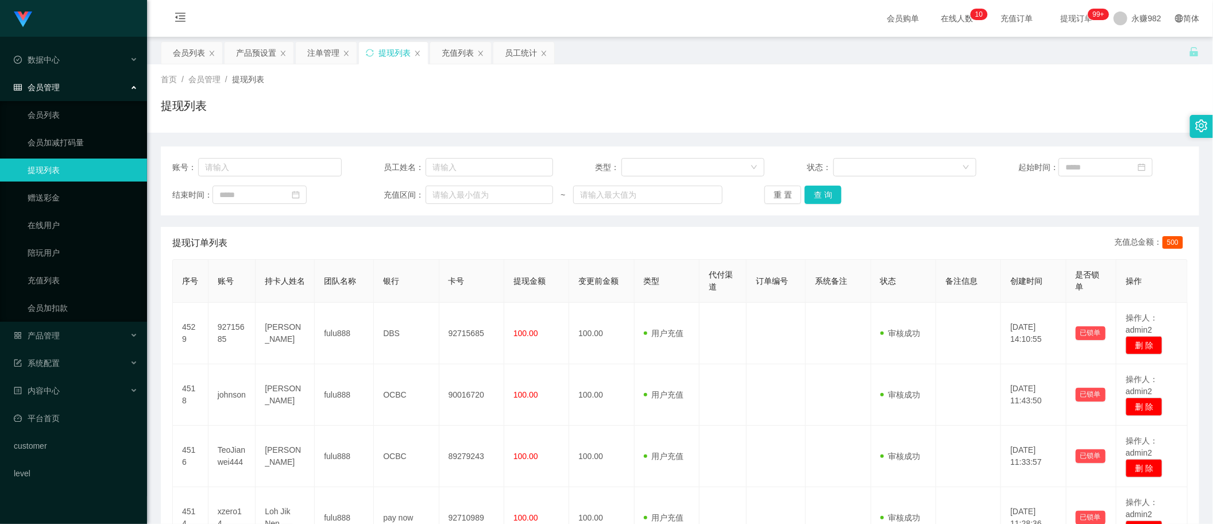
drag, startPoint x: 635, startPoint y: 241, endPoint x: 705, endPoint y: 242, distance: 70.7
click at [635, 241] on div "提现订单列表 充值总金额： 500" at bounding box center [680, 243] width 1016 height 32
click at [820, 188] on button "查 询" at bounding box center [823, 195] width 37 height 18
click at [179, 56] on div "会员列表" at bounding box center [189, 53] width 32 height 22
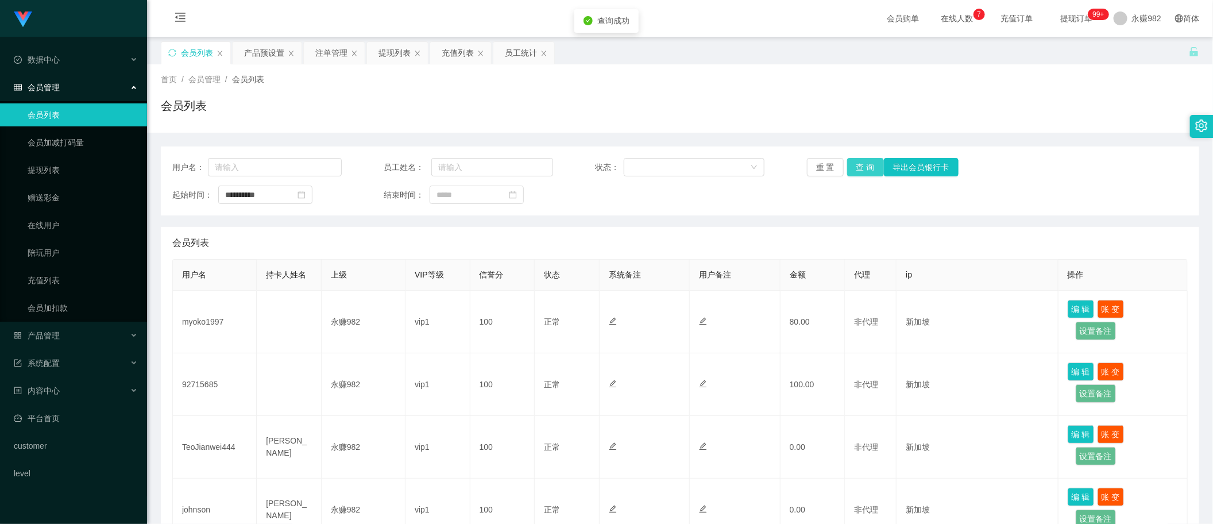
click at [863, 167] on button "查 询" at bounding box center [865, 167] width 37 height 18
click at [389, 48] on div "提现列表" at bounding box center [395, 53] width 32 height 22
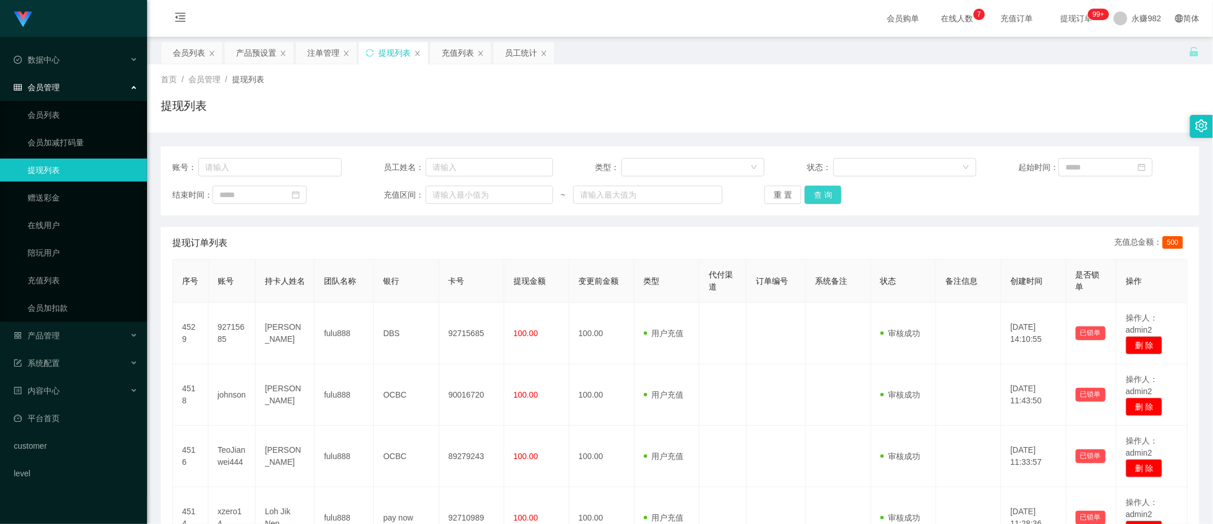
click at [828, 188] on button "查 询" at bounding box center [823, 195] width 37 height 18
drag, startPoint x: 878, startPoint y: 193, endPoint x: 863, endPoint y: 196, distance: 14.8
click at [878, 193] on div "重 置 查 询" at bounding box center [849, 195] width 169 height 18
click at [826, 194] on button "查 询" at bounding box center [823, 195] width 37 height 18
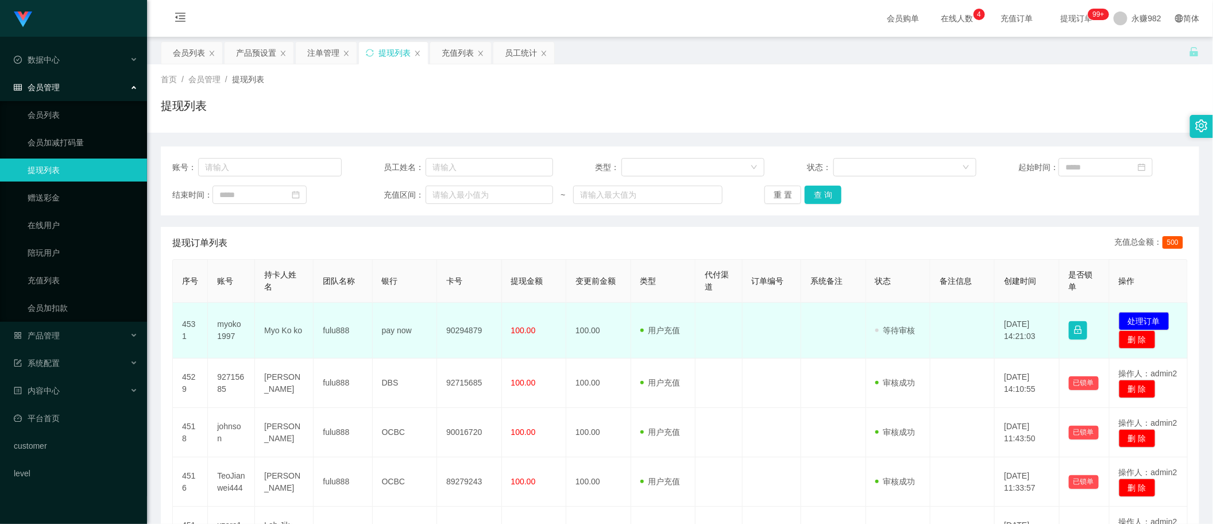
click at [453, 330] on td "90294879" at bounding box center [469, 331] width 64 height 56
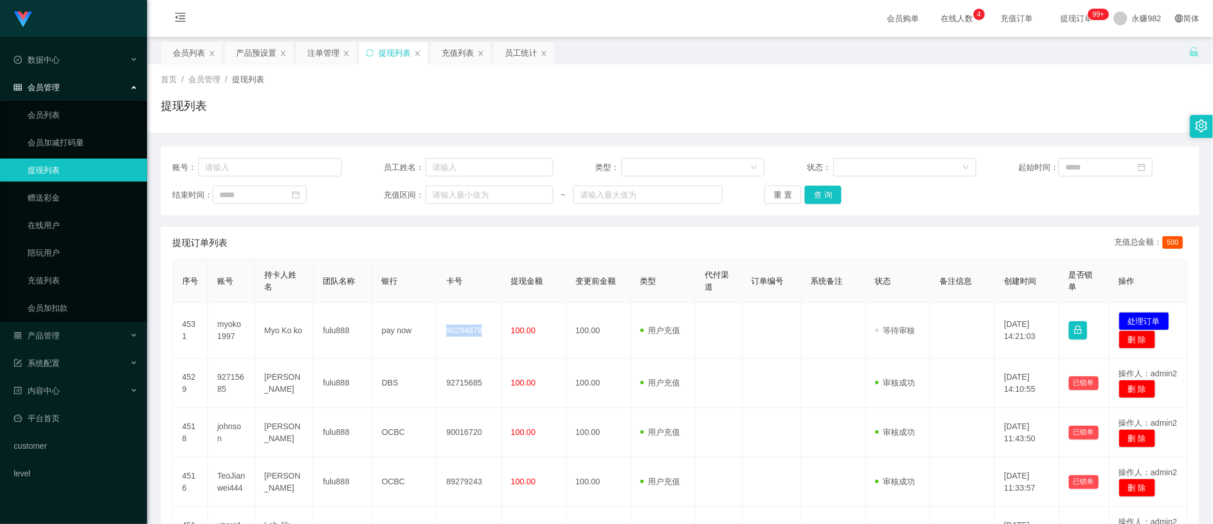
copy td "90294879"
click at [829, 191] on button "查 询" at bounding box center [823, 195] width 37 height 18
click at [827, 191] on button "查 询" at bounding box center [823, 195] width 37 height 18
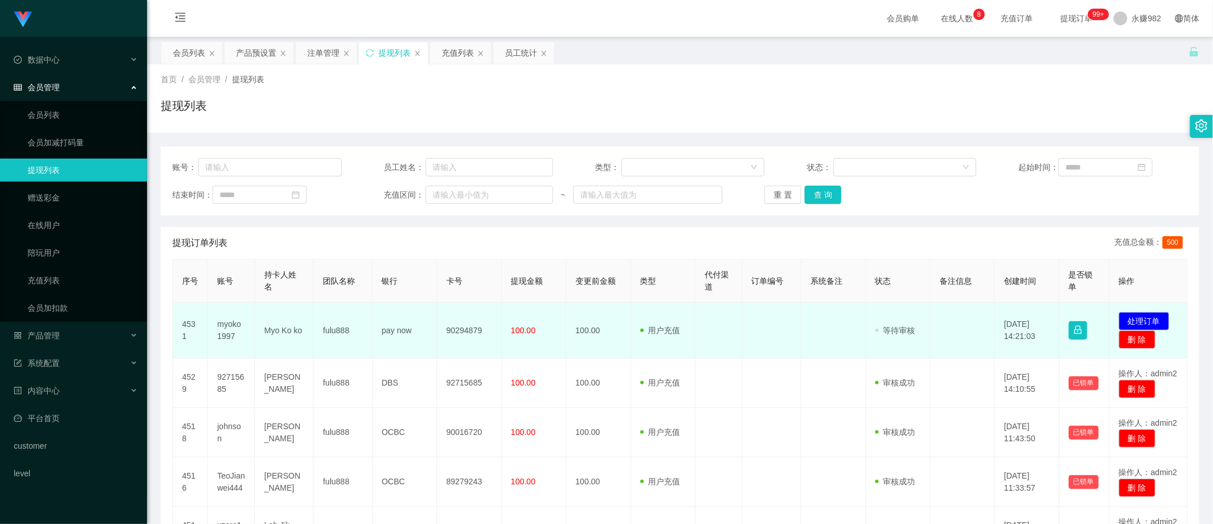
click at [237, 327] on td "myoko1997" at bounding box center [231, 331] width 47 height 56
drag, startPoint x: 237, startPoint y: 327, endPoint x: 242, endPoint y: 329, distance: 6.0
click at [237, 327] on td "myoko1997" at bounding box center [231, 331] width 47 height 56
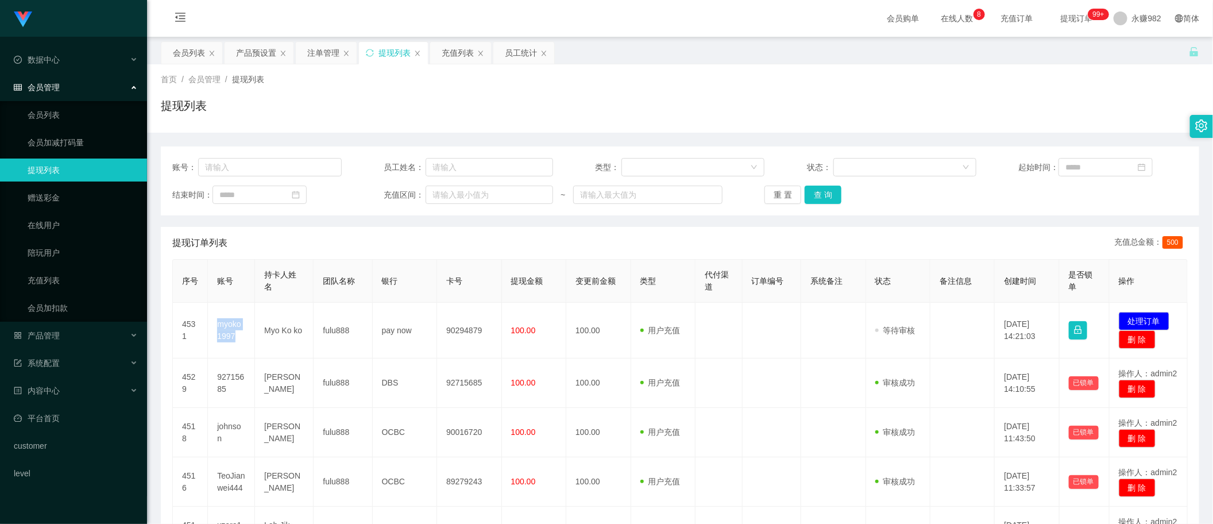
copy td "myoko1997"
drag, startPoint x: 549, startPoint y: 248, endPoint x: 619, endPoint y: 248, distance: 70.1
click at [549, 248] on div "提现订单列表 充值总金额： 500" at bounding box center [680, 243] width 1016 height 32
click at [825, 196] on button "查 询" at bounding box center [823, 195] width 37 height 18
click at [827, 191] on button "查 询" at bounding box center [823, 195] width 37 height 18
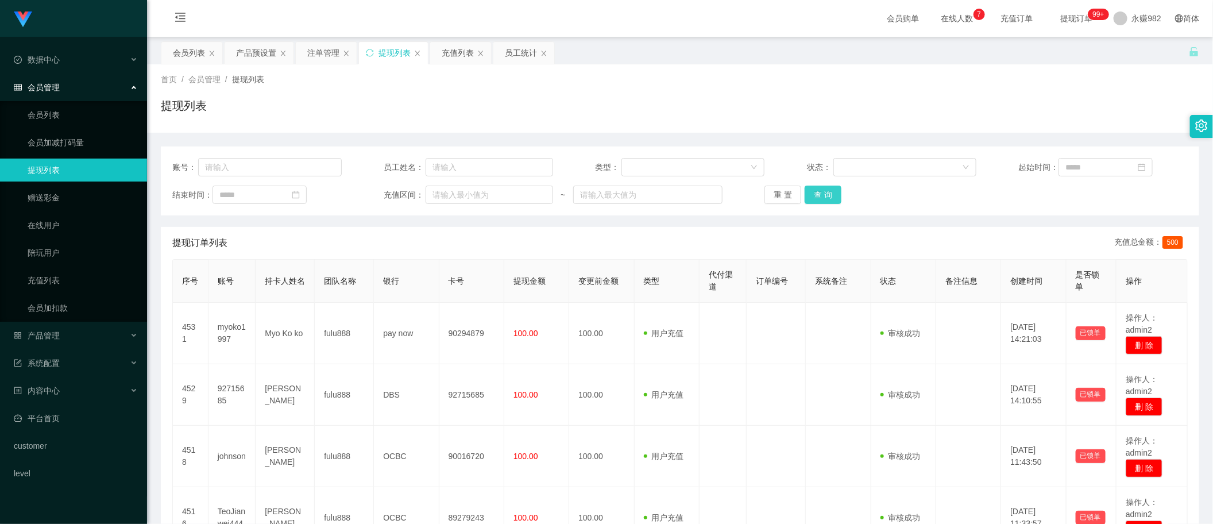
click at [831, 200] on button "查 询" at bounding box center [823, 195] width 37 height 18
click at [824, 194] on button "查 询" at bounding box center [823, 195] width 37 height 18
click at [1023, 84] on div "首页 / 会员管理 / 提现列表 /" at bounding box center [680, 80] width 1039 height 12
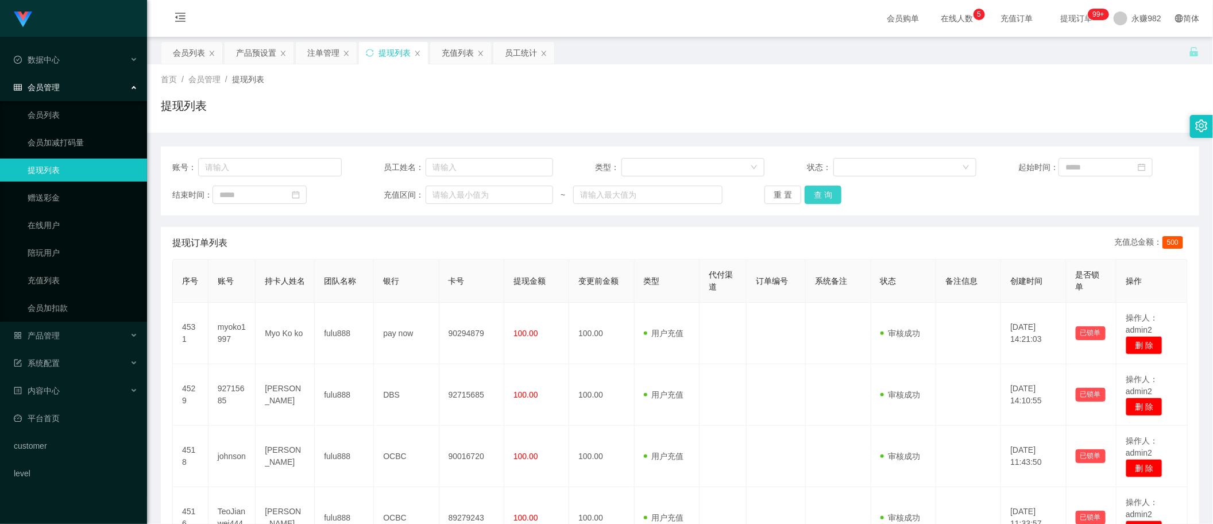
click at [831, 194] on button "查 询" at bounding box center [823, 195] width 37 height 18
click at [254, 59] on div "产品预设置" at bounding box center [256, 53] width 40 height 22
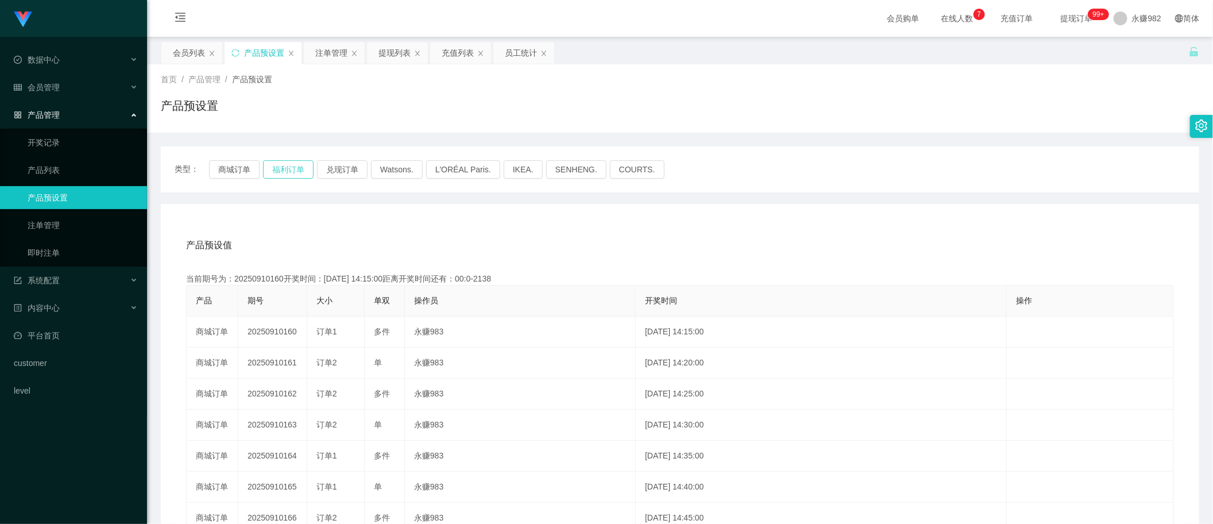
click at [293, 165] on button "福利订单" at bounding box center [288, 169] width 51 height 18
click at [297, 168] on button "福利订单" at bounding box center [288, 169] width 51 height 18
click at [284, 165] on button "福利订单" at bounding box center [288, 169] width 51 height 18
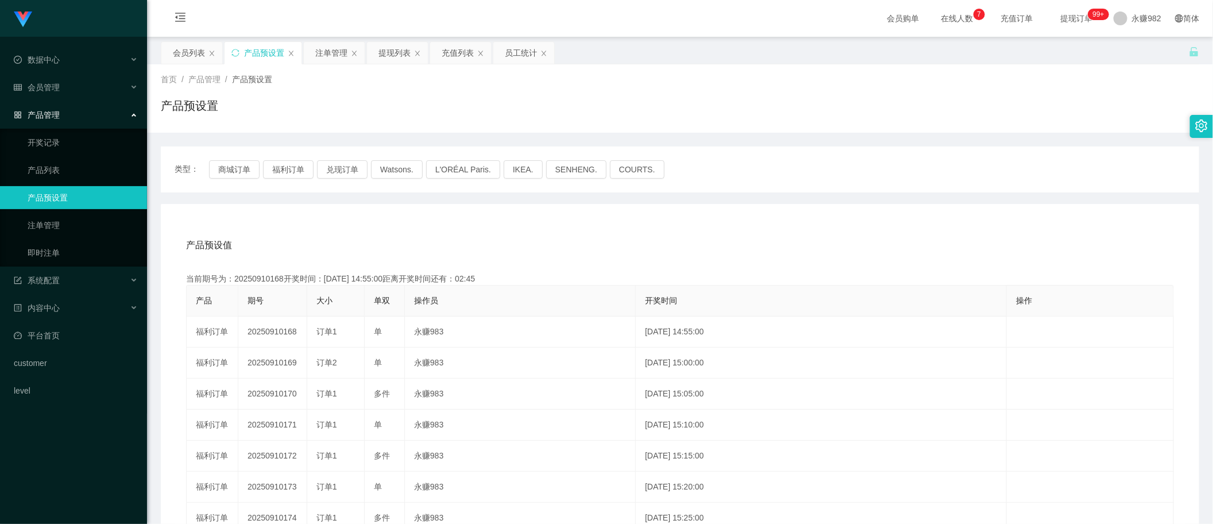
click at [635, 217] on div "产品预设值 添加期号 当前期号为：20250910168开奖时间：[DATE] 14:55:00距离开奖时间还有：02:45 产品 期号 大小 单双 操作员 …" at bounding box center [680, 440] width 1039 height 473
click at [331, 62] on div "注单管理" at bounding box center [331, 53] width 32 height 22
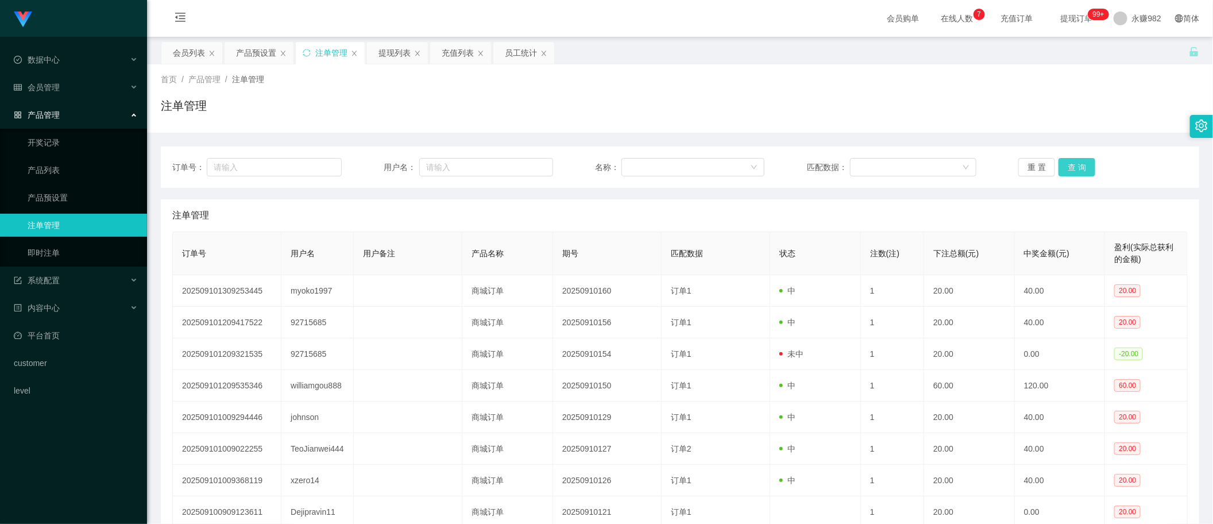
click at [1071, 164] on button "查 询" at bounding box center [1077, 167] width 37 height 18
click at [1072, 168] on button "查 询" at bounding box center [1077, 167] width 37 height 18
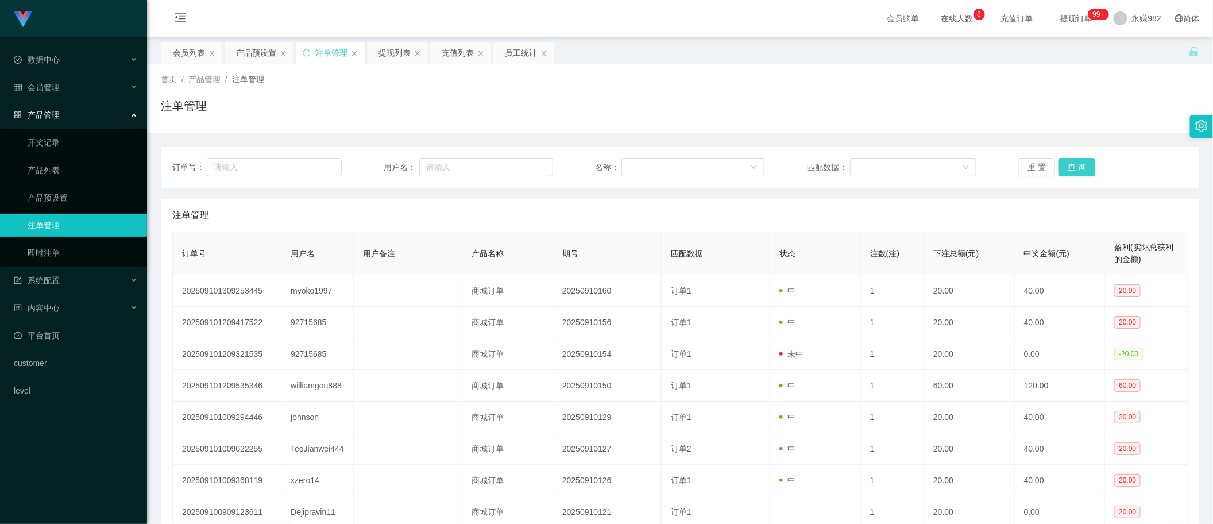
click at [1072, 168] on button "查 询" at bounding box center [1077, 167] width 37 height 18
click at [1081, 171] on button "查 询" at bounding box center [1077, 167] width 37 height 18
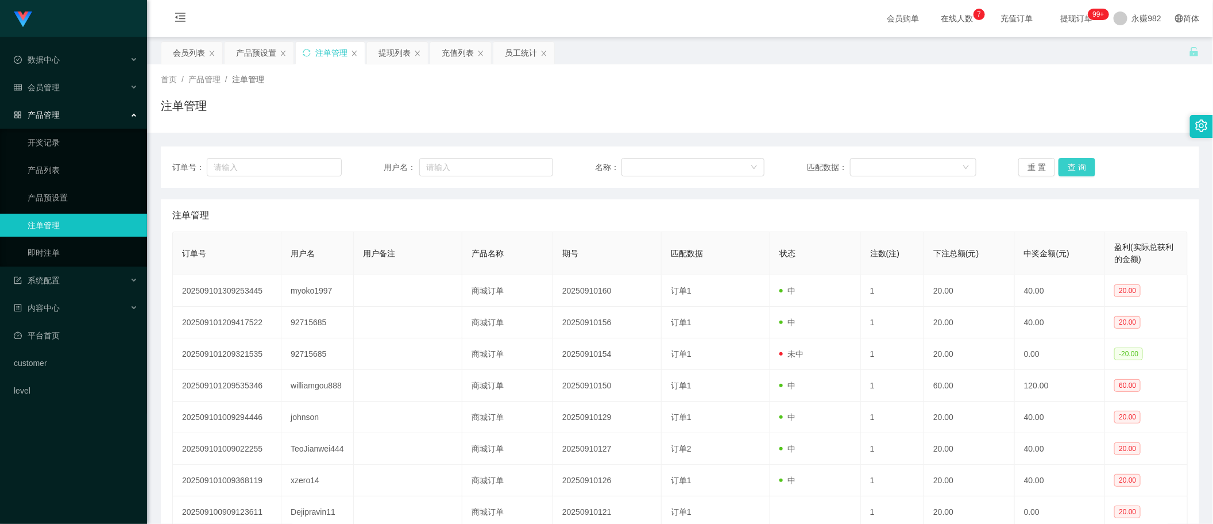
click at [1078, 169] on button "查 询" at bounding box center [1077, 167] width 37 height 18
click at [1077, 162] on button "查 询" at bounding box center [1077, 167] width 37 height 18
click at [682, 104] on div "注单管理" at bounding box center [680, 110] width 1039 height 26
click at [541, 228] on div "注单管理" at bounding box center [680, 215] width 1016 height 32
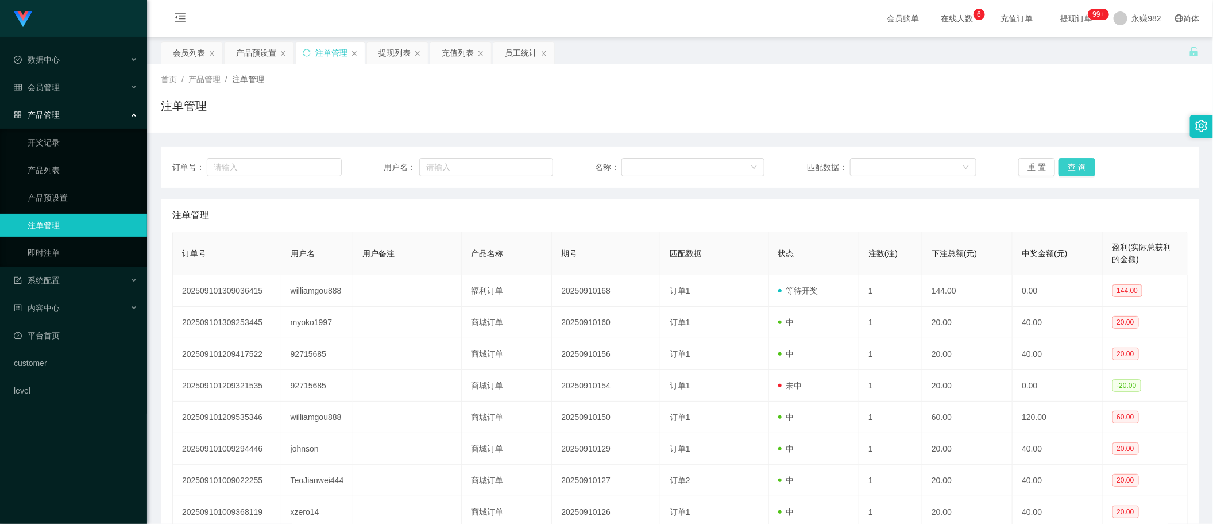
click at [1066, 171] on button "查 询" at bounding box center [1077, 167] width 37 height 18
click at [564, 110] on div "注单管理" at bounding box center [680, 110] width 1039 height 26
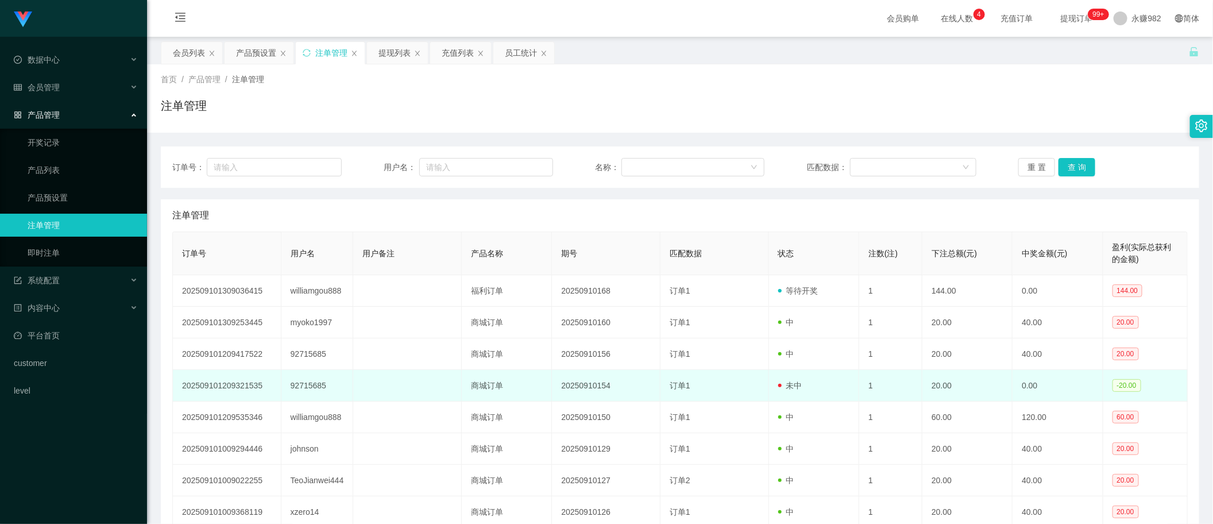
click at [750, 371] on td "订单1" at bounding box center [715, 386] width 109 height 32
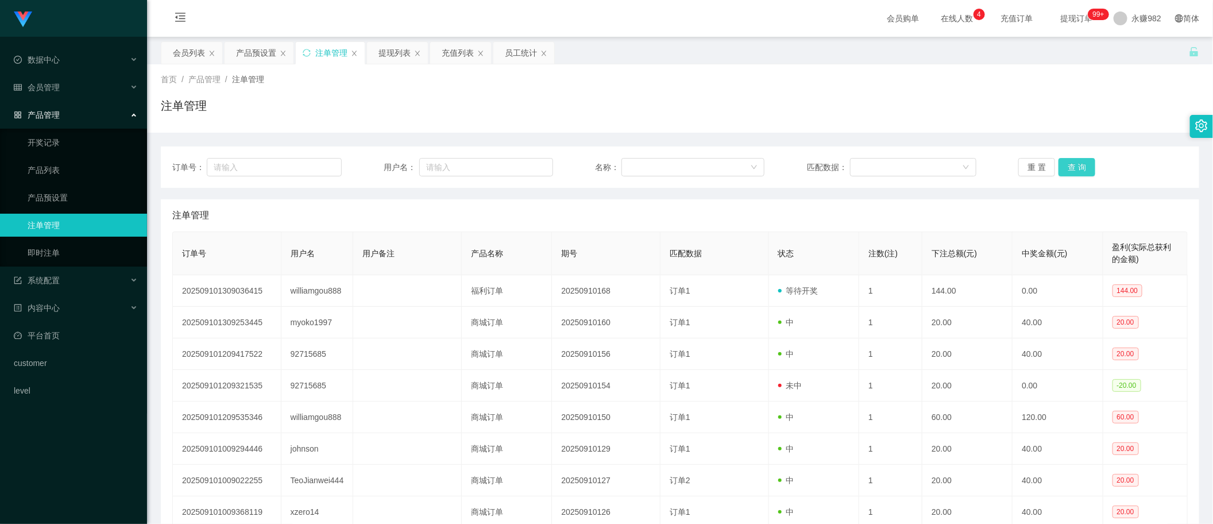
click at [1067, 169] on button "查 询" at bounding box center [1077, 167] width 37 height 18
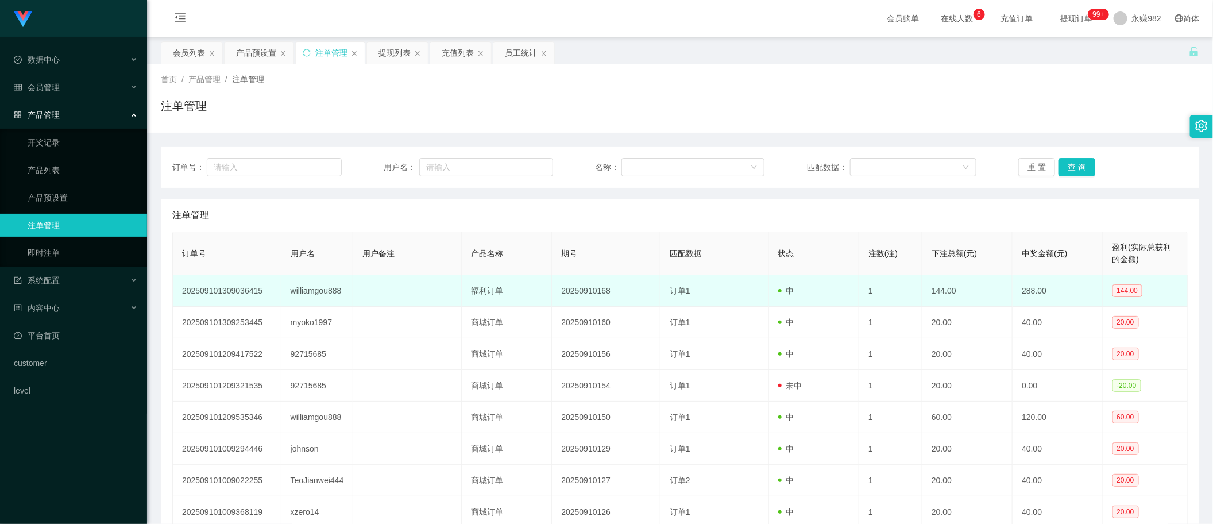
click at [314, 288] on td "williamgou888" at bounding box center [318, 291] width 72 height 32
copy td "williamgou888"
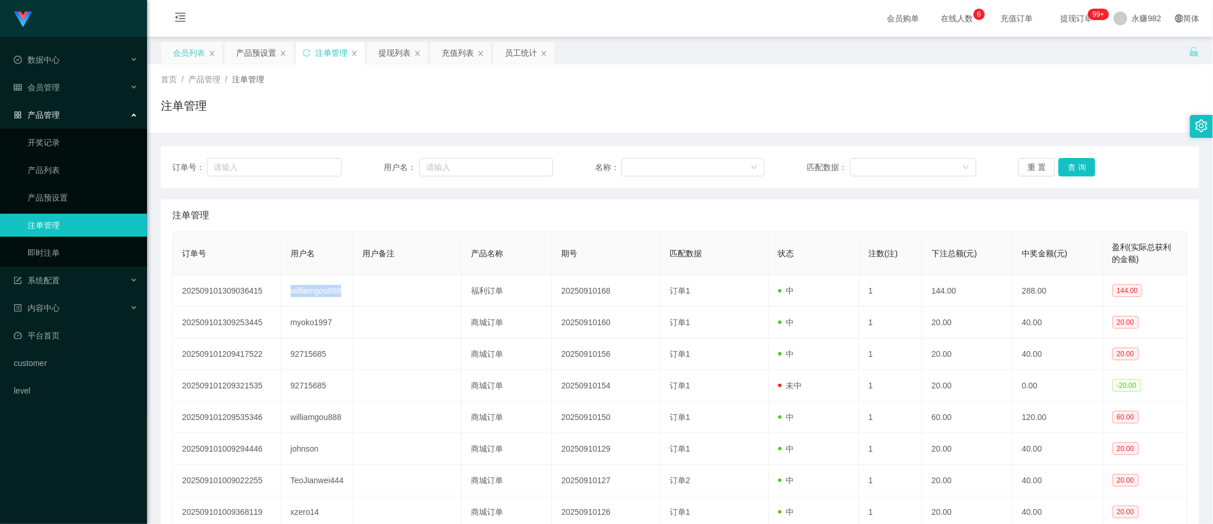
click at [175, 57] on div "会员列表" at bounding box center [189, 53] width 32 height 22
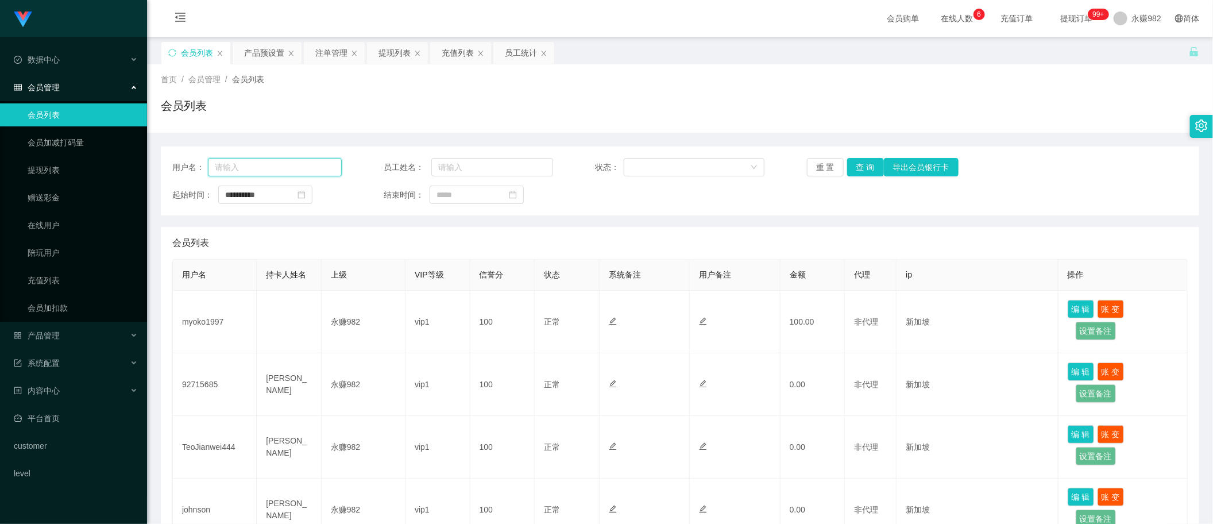
click at [268, 165] on input "text" at bounding box center [275, 167] width 134 height 18
paste input "williamgou888"
type input "williamgou888"
click at [859, 165] on button "查 询" at bounding box center [865, 167] width 37 height 18
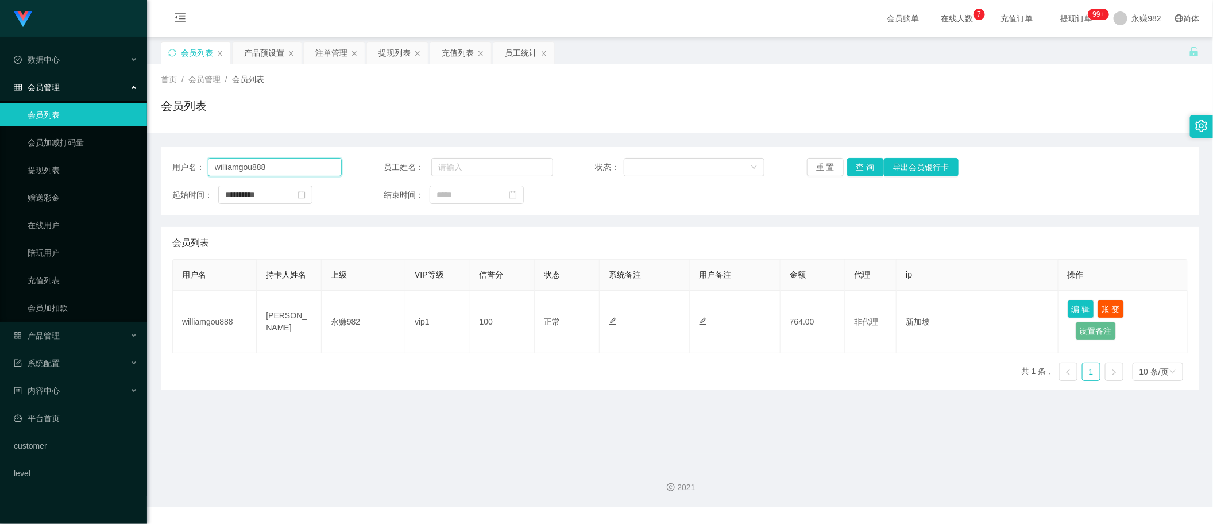
click at [302, 169] on input "williamgou888" at bounding box center [275, 167] width 134 height 18
click at [871, 168] on button "查 询" at bounding box center [865, 167] width 37 height 18
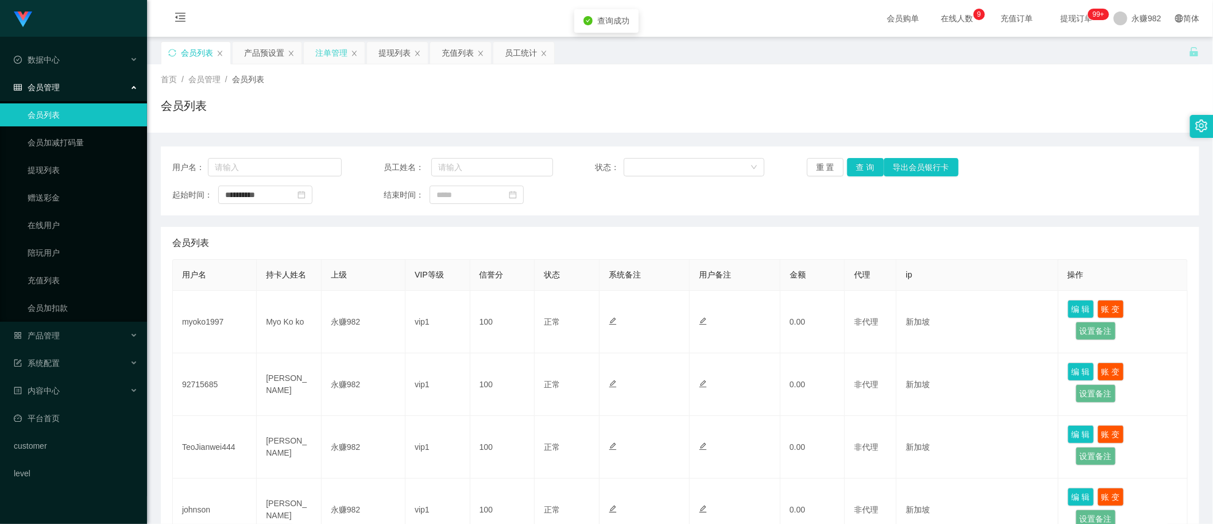
click at [317, 52] on div "注单管理" at bounding box center [331, 53] width 32 height 22
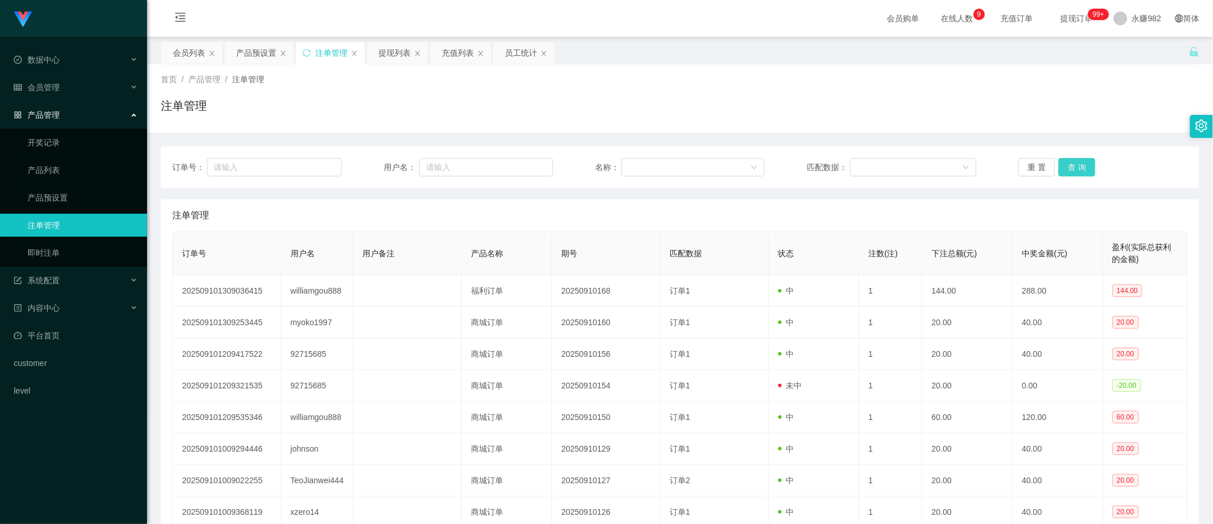
click at [1076, 165] on button "查 询" at bounding box center [1077, 167] width 37 height 18
click at [592, 116] on div "注单管理" at bounding box center [680, 110] width 1039 height 26
click at [1084, 170] on button "查 询" at bounding box center [1077, 167] width 37 height 18
click at [242, 47] on div "产品预设置" at bounding box center [256, 53] width 40 height 22
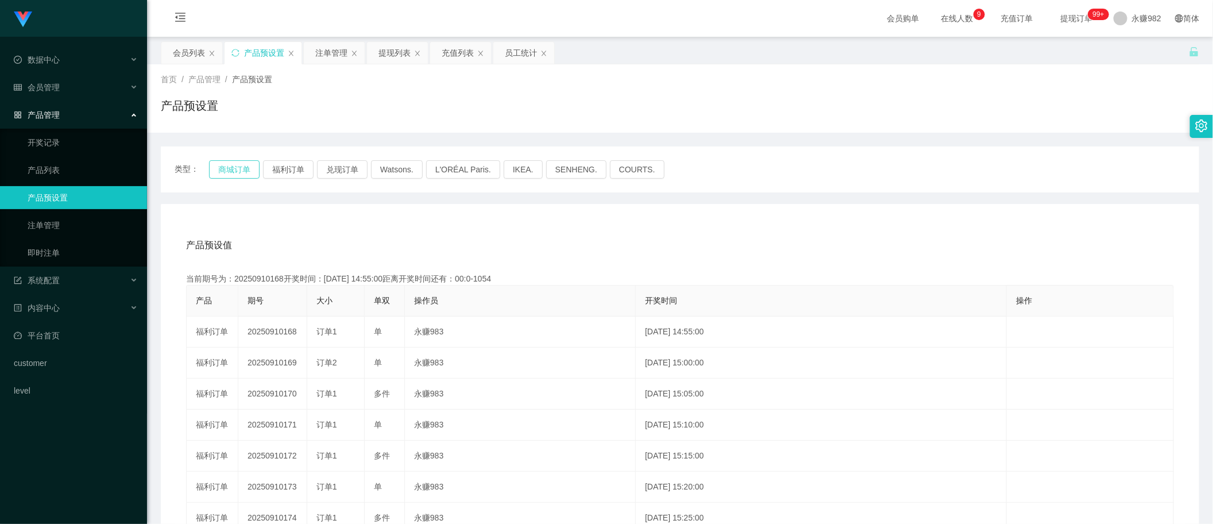
click at [223, 165] on button "商城订单" at bounding box center [234, 169] width 51 height 18
click at [230, 168] on button "商城订单" at bounding box center [234, 169] width 51 height 18
click at [291, 168] on button "福利订单" at bounding box center [288, 169] width 51 height 18
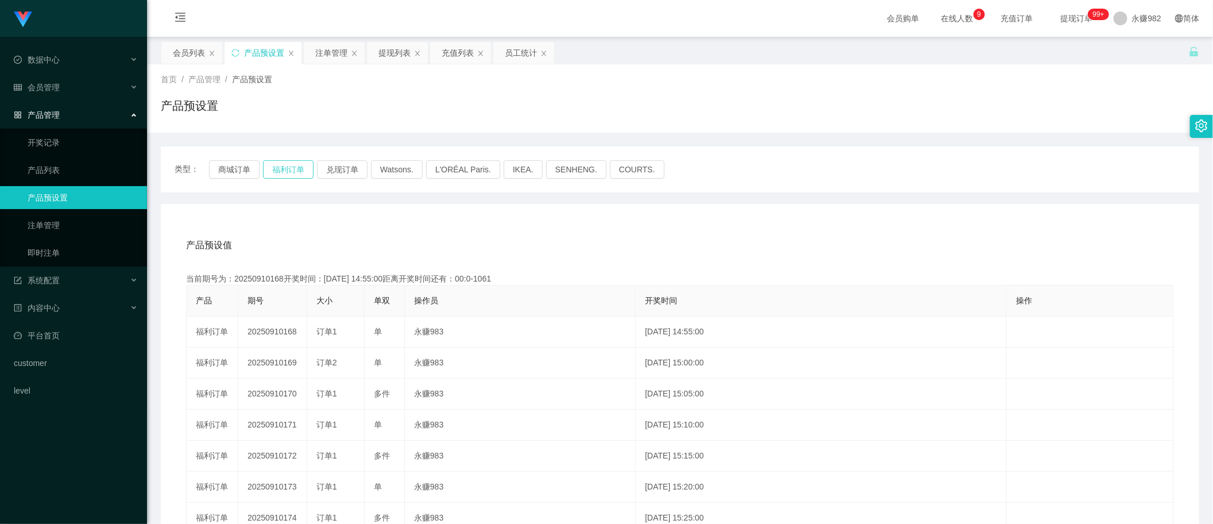
click at [291, 168] on button "福利订单" at bounding box center [288, 169] width 51 height 18
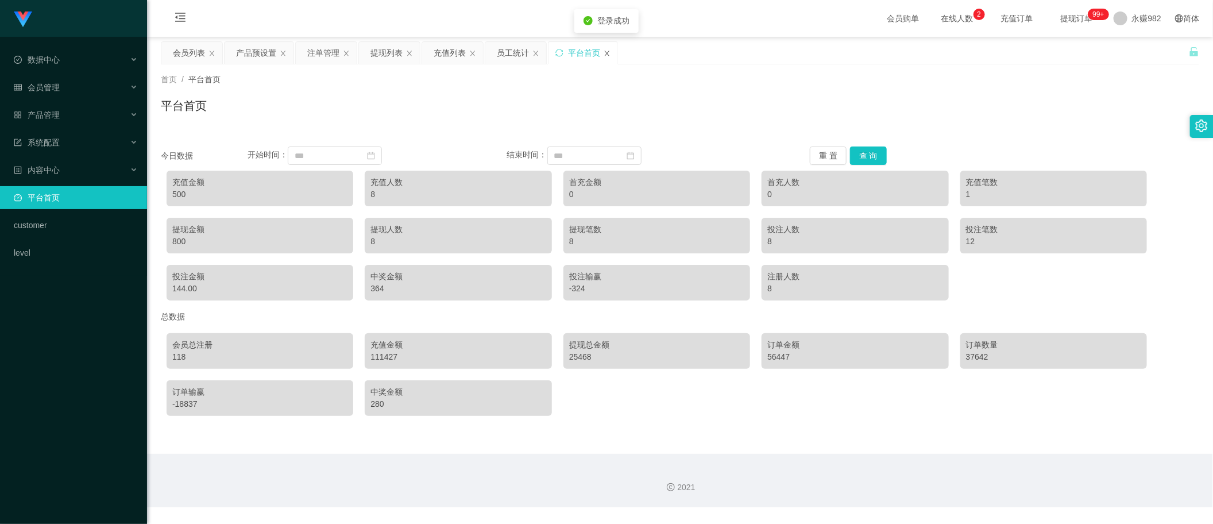
click at [608, 52] on icon "图标: close" at bounding box center [607, 53] width 5 height 5
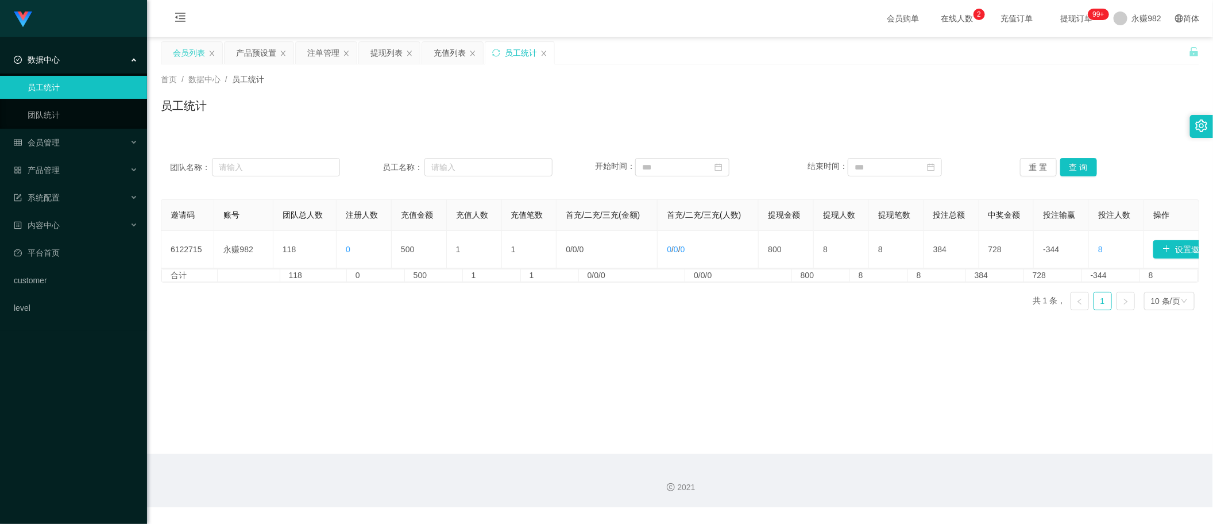
click at [174, 51] on div "会员列表" at bounding box center [189, 53] width 32 height 22
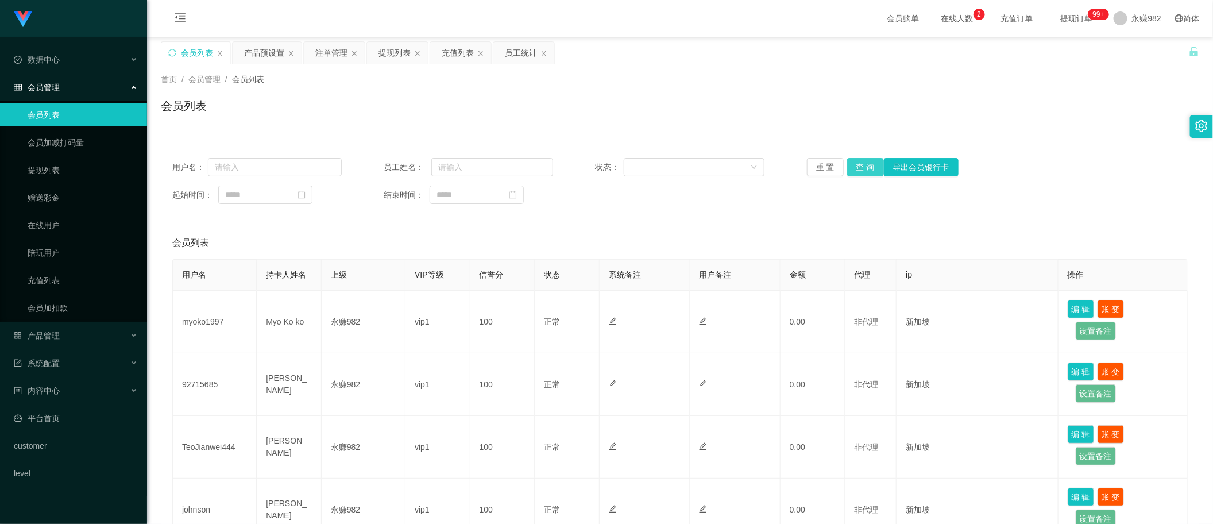
click at [865, 168] on button "查 询" at bounding box center [865, 167] width 37 height 18
click at [755, 92] on div "首页 / 会员管理 / 会员列表 / 会员列表" at bounding box center [680, 99] width 1039 height 50
click at [871, 165] on button "查 询" at bounding box center [865, 167] width 37 height 18
click at [696, 192] on div "起始时间： 结束时间：" at bounding box center [680, 195] width 1016 height 18
click at [606, 115] on div "会员列表" at bounding box center [680, 110] width 1039 height 26
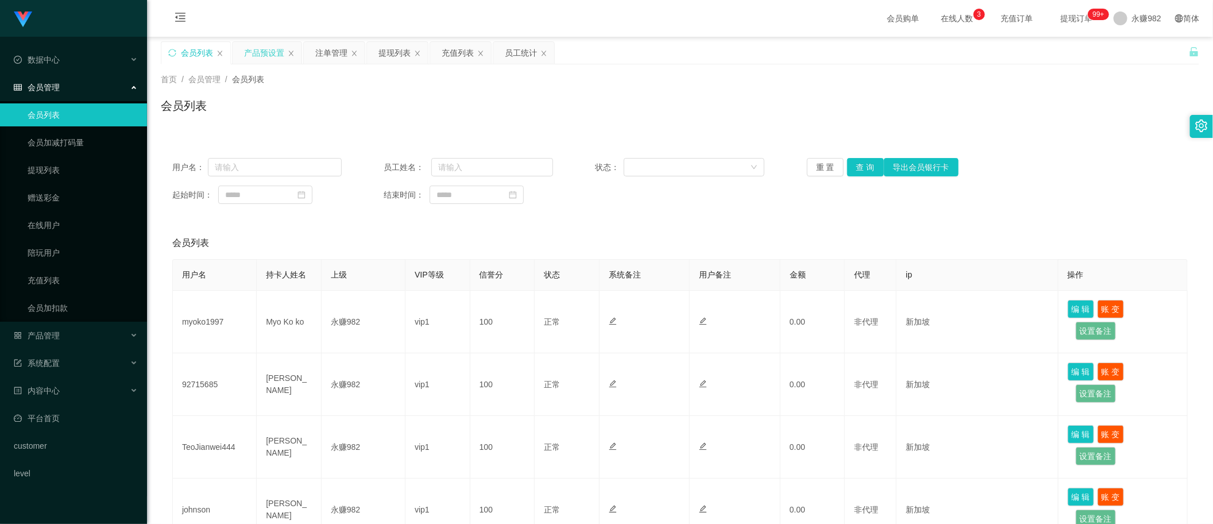
click at [265, 53] on div "产品预设置" at bounding box center [264, 53] width 40 height 22
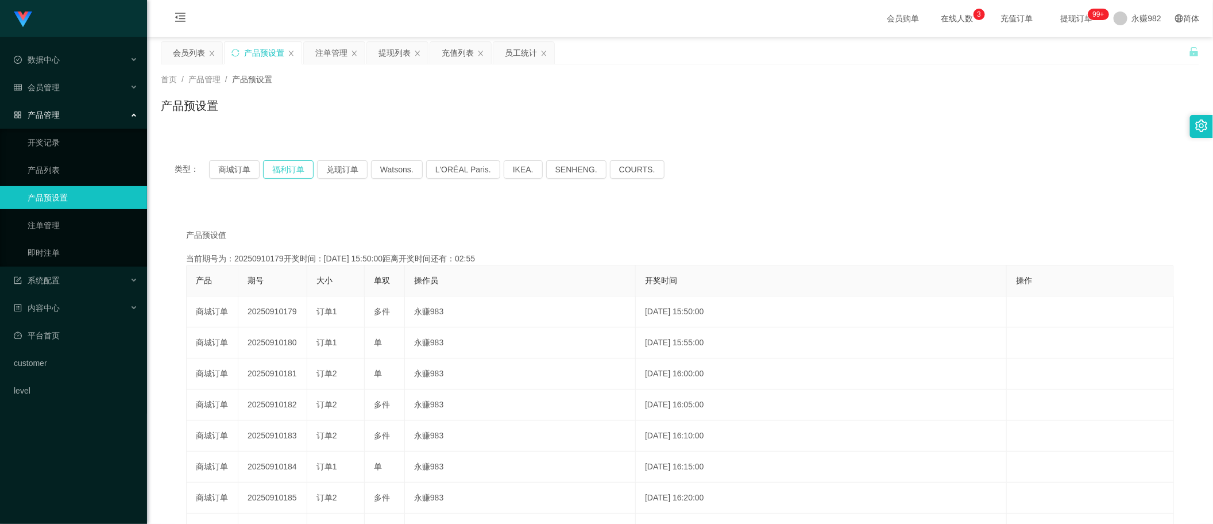
click at [283, 173] on button "福利订单" at bounding box center [288, 169] width 51 height 18
click at [277, 167] on button "福利订单" at bounding box center [288, 169] width 51 height 18
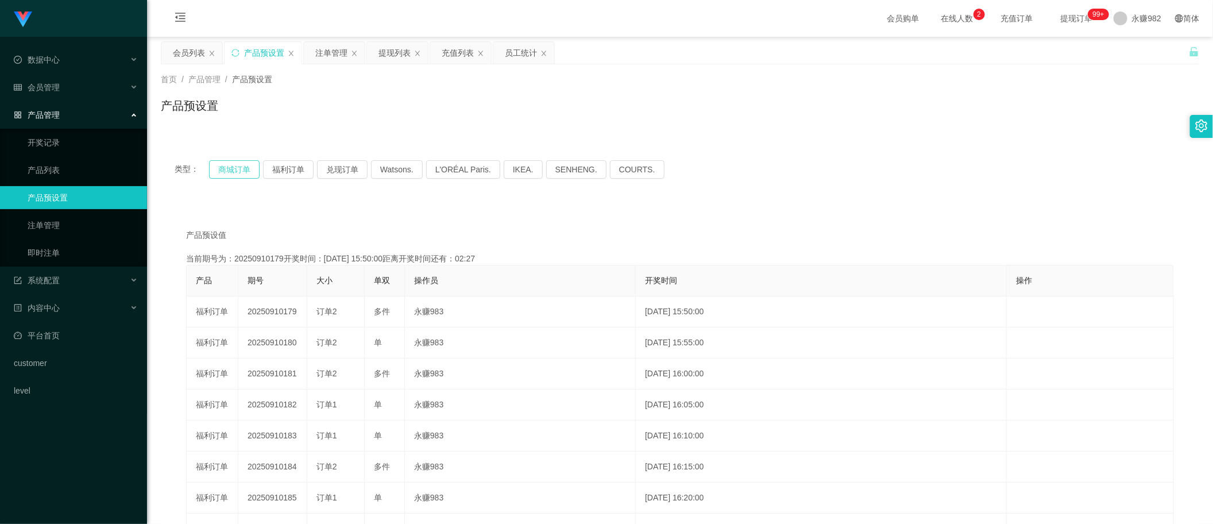
click at [243, 168] on button "商城订单" at bounding box center [234, 169] width 51 height 18
click at [282, 168] on button "福利订单" at bounding box center [288, 169] width 51 height 18
click at [322, 55] on div "注单管理" at bounding box center [331, 53] width 32 height 22
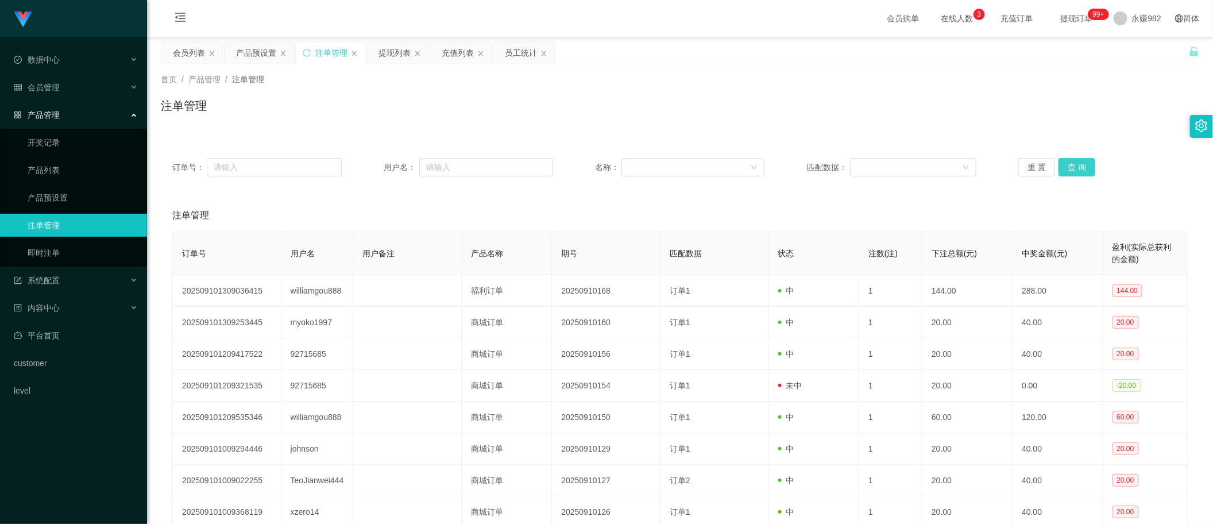
click at [1085, 167] on button "查 询" at bounding box center [1077, 167] width 37 height 18
drag, startPoint x: 708, startPoint y: 209, endPoint x: 701, endPoint y: 209, distance: 6.9
click at [707, 209] on div "注单管理" at bounding box center [680, 215] width 1016 height 32
click at [326, 44] on div "注单管理" at bounding box center [331, 53] width 32 height 22
click at [1061, 165] on button "查 询" at bounding box center [1077, 167] width 37 height 18
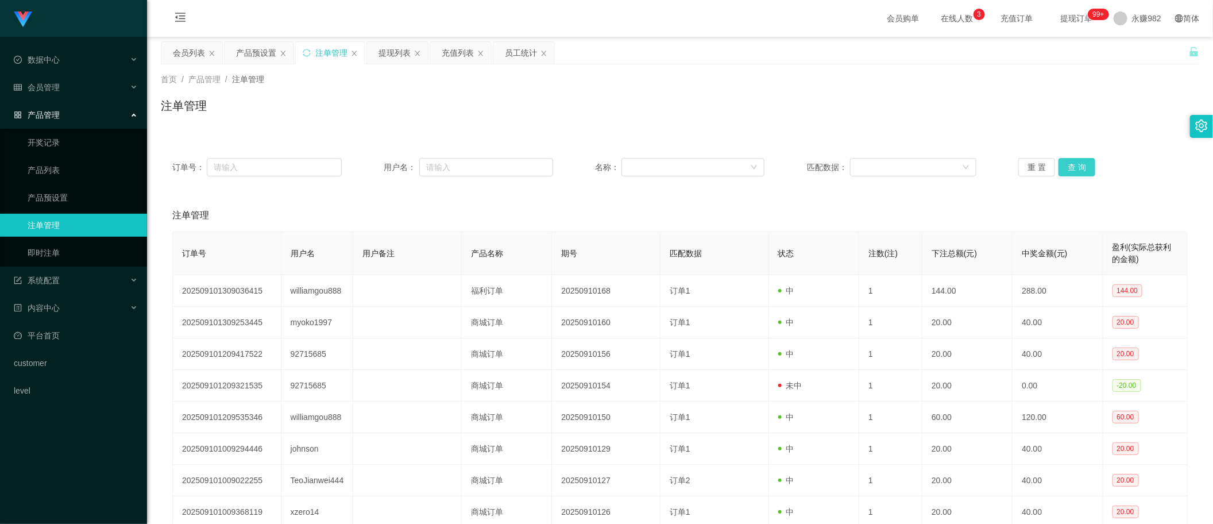
click at [1075, 169] on button "查 询" at bounding box center [1077, 167] width 37 height 18
click at [443, 97] on div "注单管理" at bounding box center [680, 110] width 1039 height 26
click at [727, 124] on div "注单管理" at bounding box center [680, 110] width 1039 height 26
click at [1074, 165] on button "查 询" at bounding box center [1077, 167] width 37 height 18
click at [1069, 168] on button "查 询" at bounding box center [1077, 167] width 37 height 18
